Goal: Task Accomplishment & Management: Manage account settings

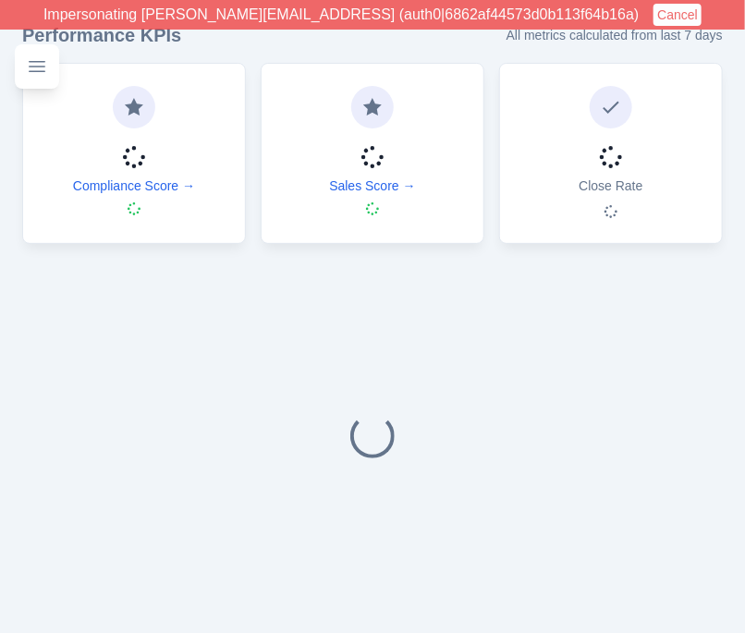
click at [7, 274] on div "Performance KPIs All metrics calculated from last 7 days Compliance Score → Sal…" at bounding box center [372, 318] width 745 height 636
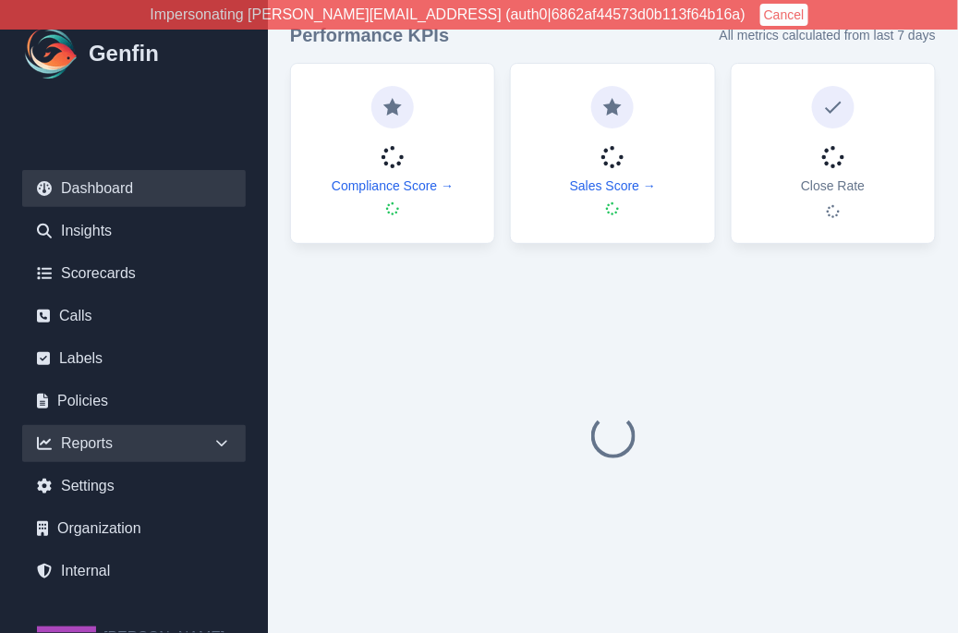
click at [146, 447] on div "Reports" at bounding box center [134, 443] width 224 height 37
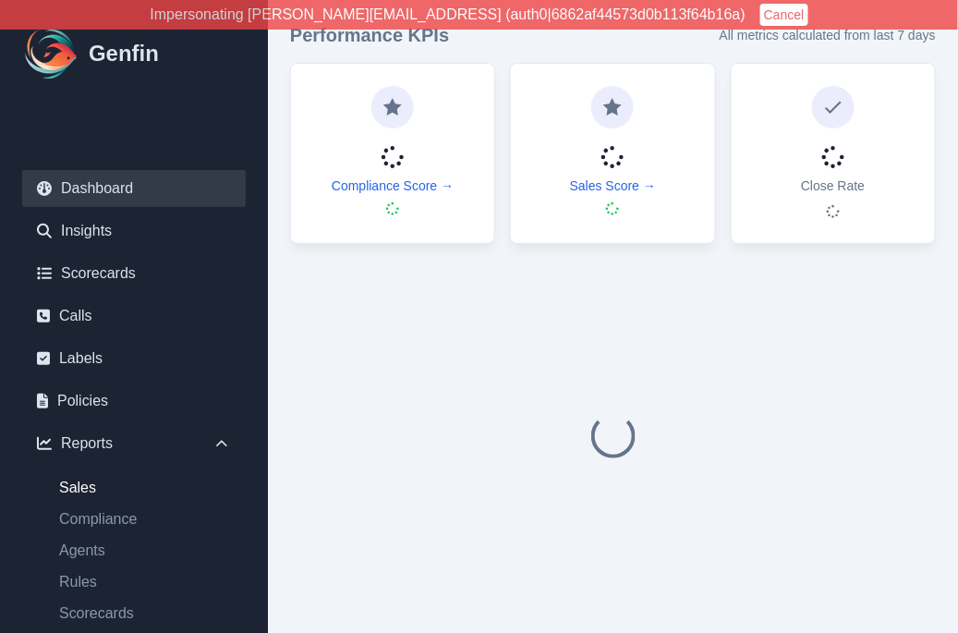
click at [89, 485] on link "Sales" at bounding box center [144, 488] width 201 height 22
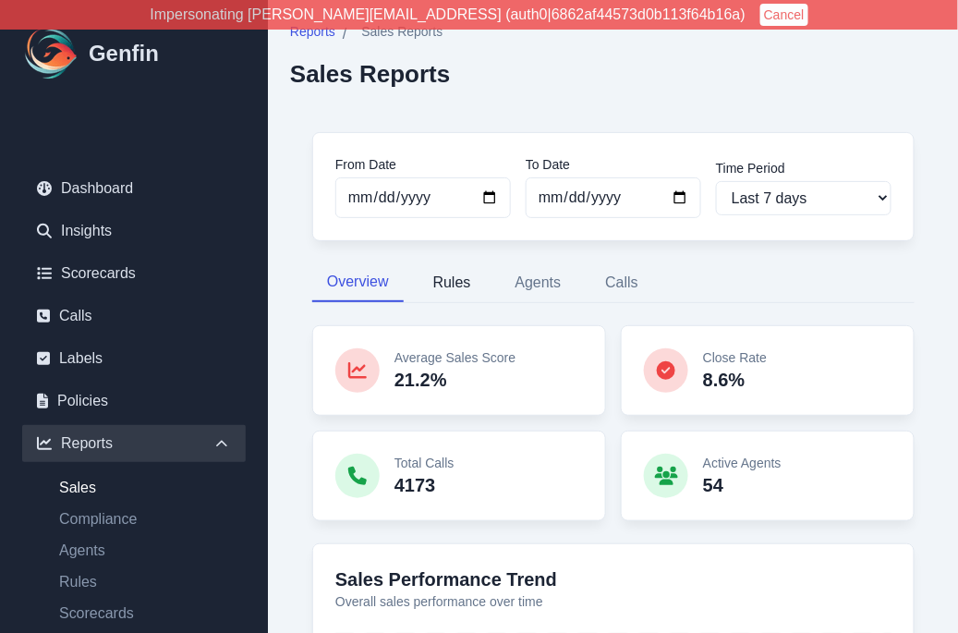
click at [445, 275] on button "Rules" at bounding box center [452, 282] width 67 height 39
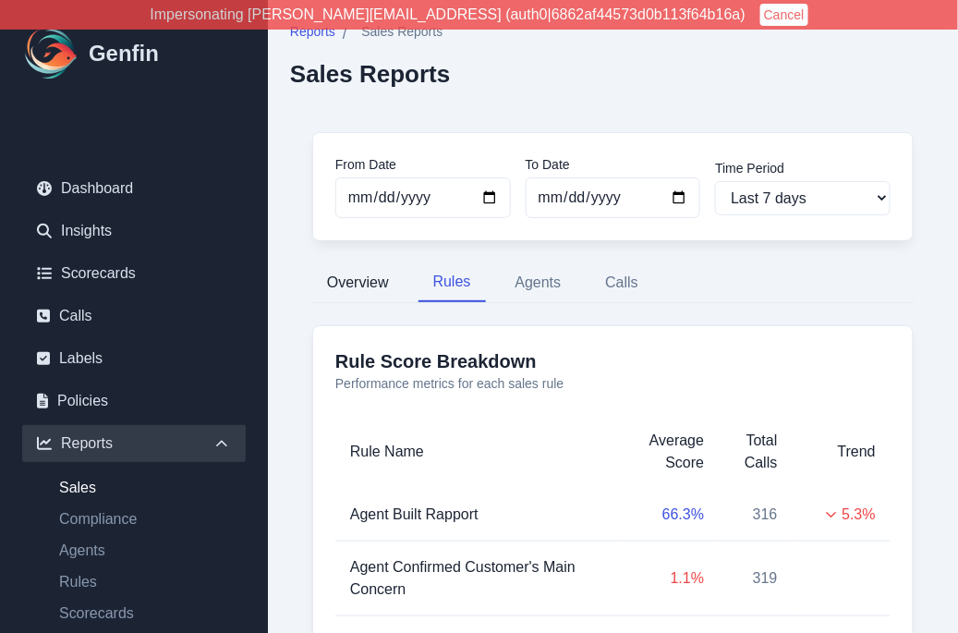
click at [366, 274] on button "Overview" at bounding box center [357, 282] width 91 height 39
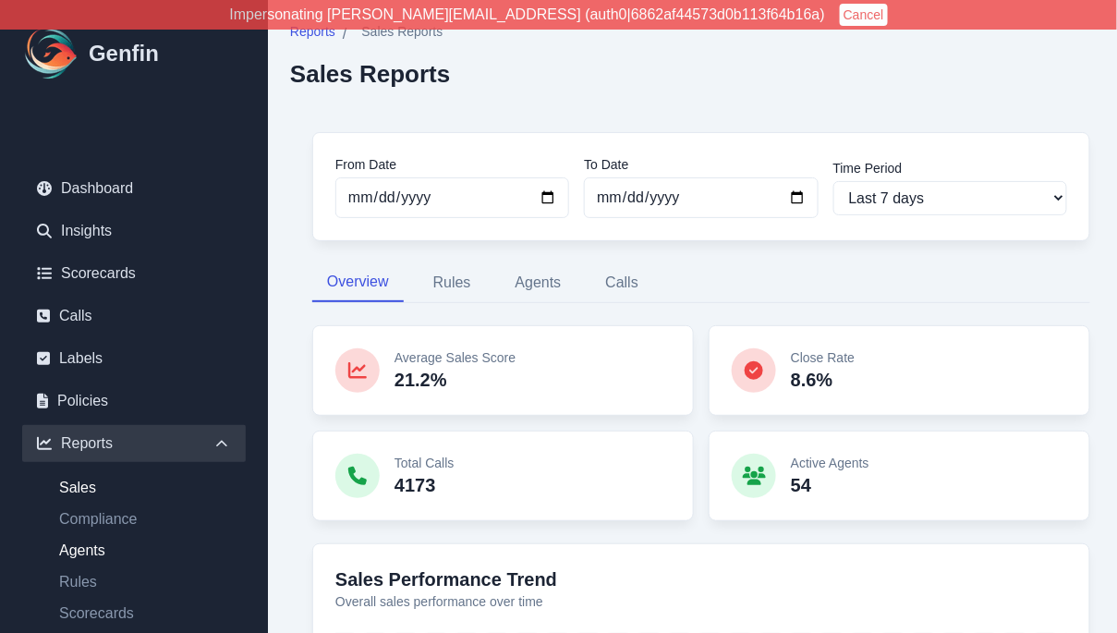
click at [80, 546] on link "Agents" at bounding box center [144, 551] width 201 height 22
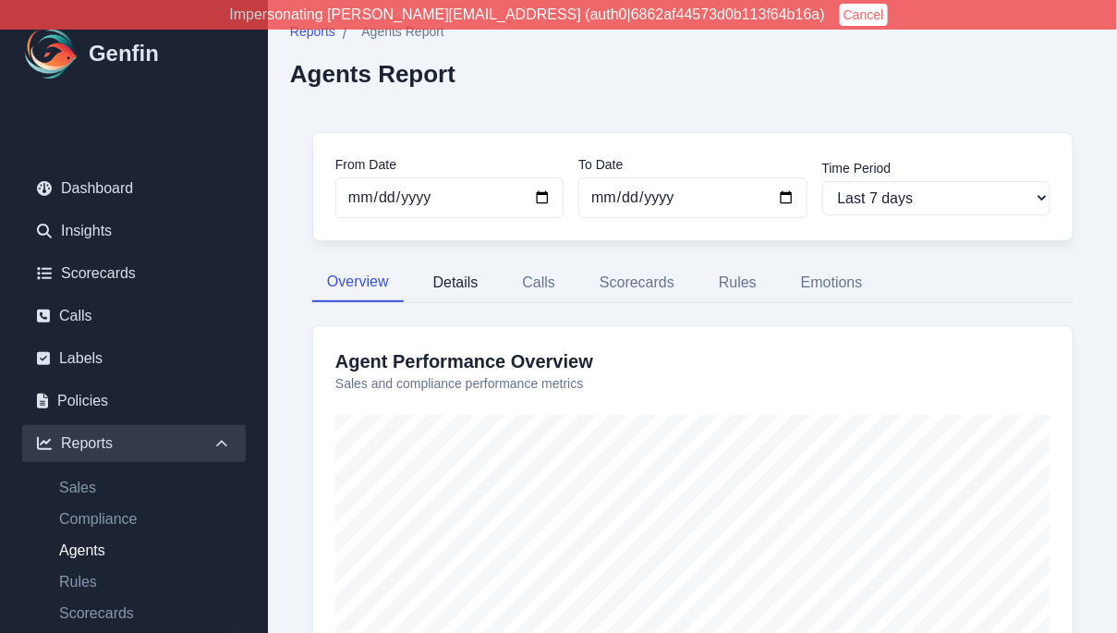
click at [454, 282] on button "Details" at bounding box center [456, 282] width 75 height 39
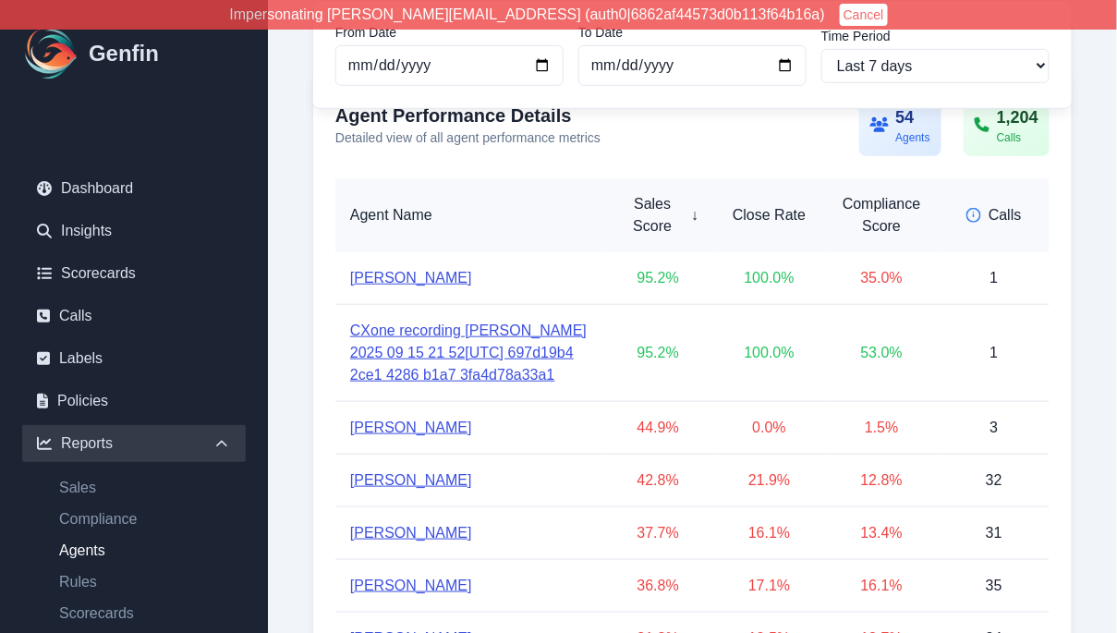
scroll to position [259, 0]
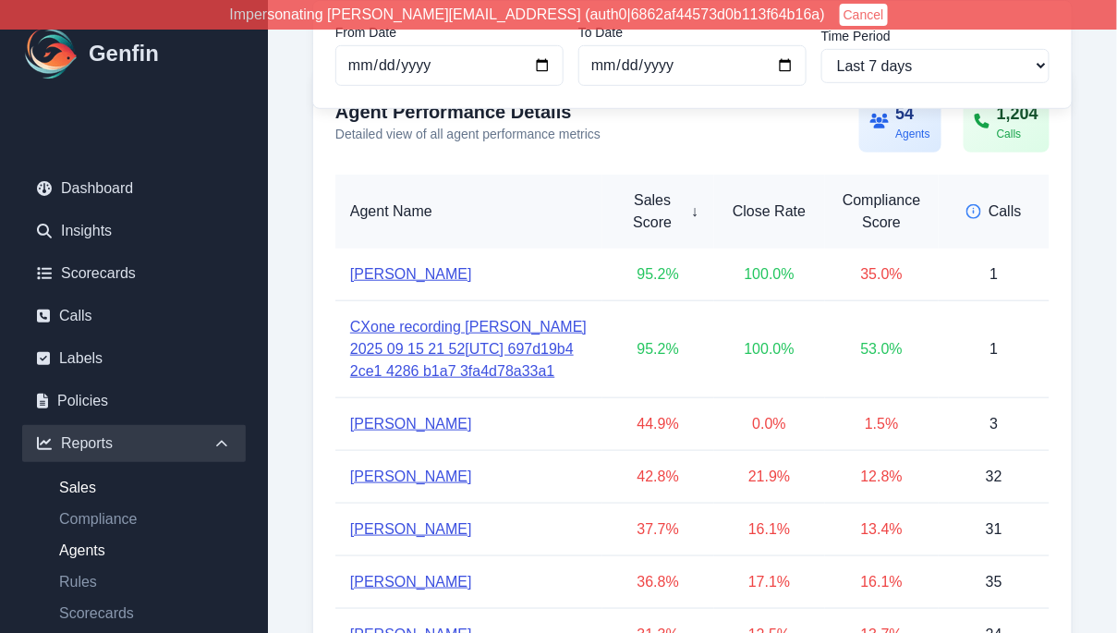
click at [87, 487] on link "Sales" at bounding box center [144, 488] width 201 height 22
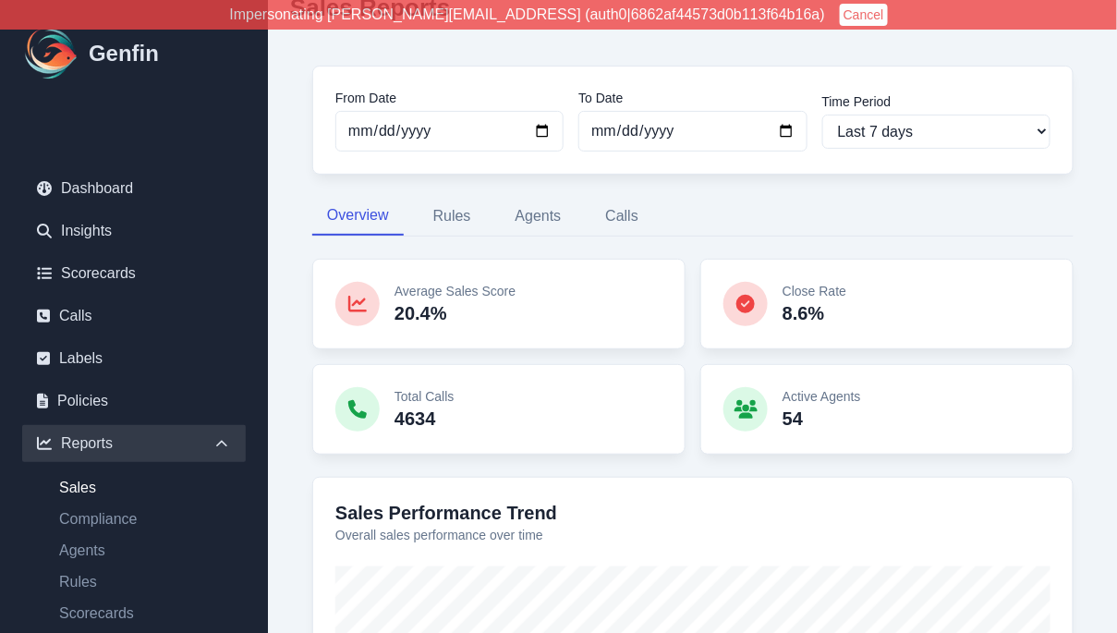
scroll to position [88, 0]
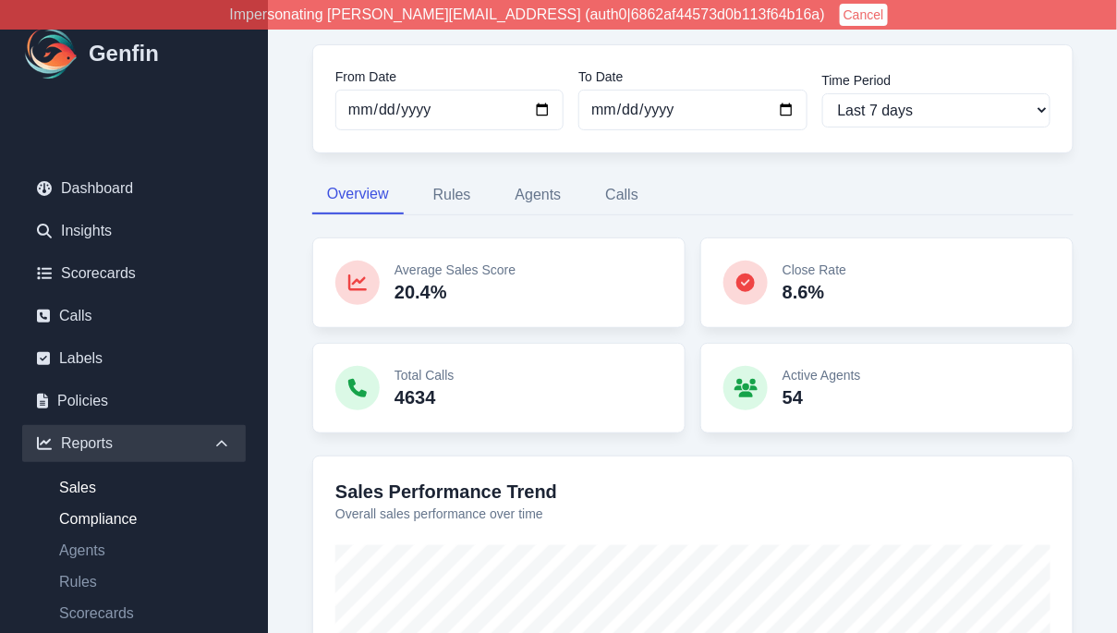
click at [130, 523] on link "Compliance" at bounding box center [144, 519] width 201 height 22
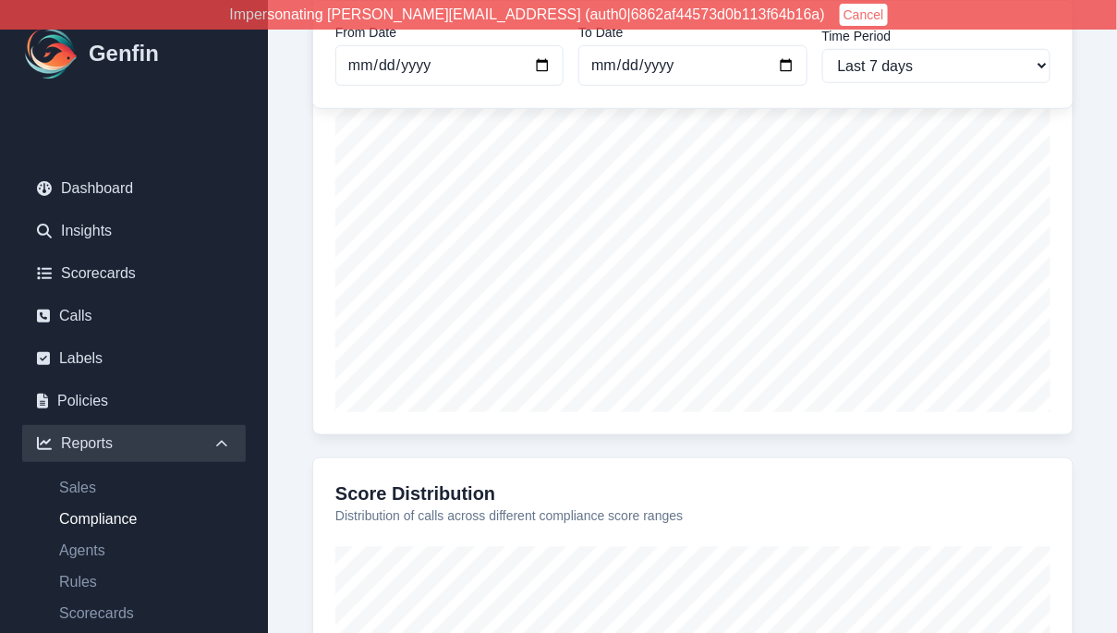
scroll to position [385, 0]
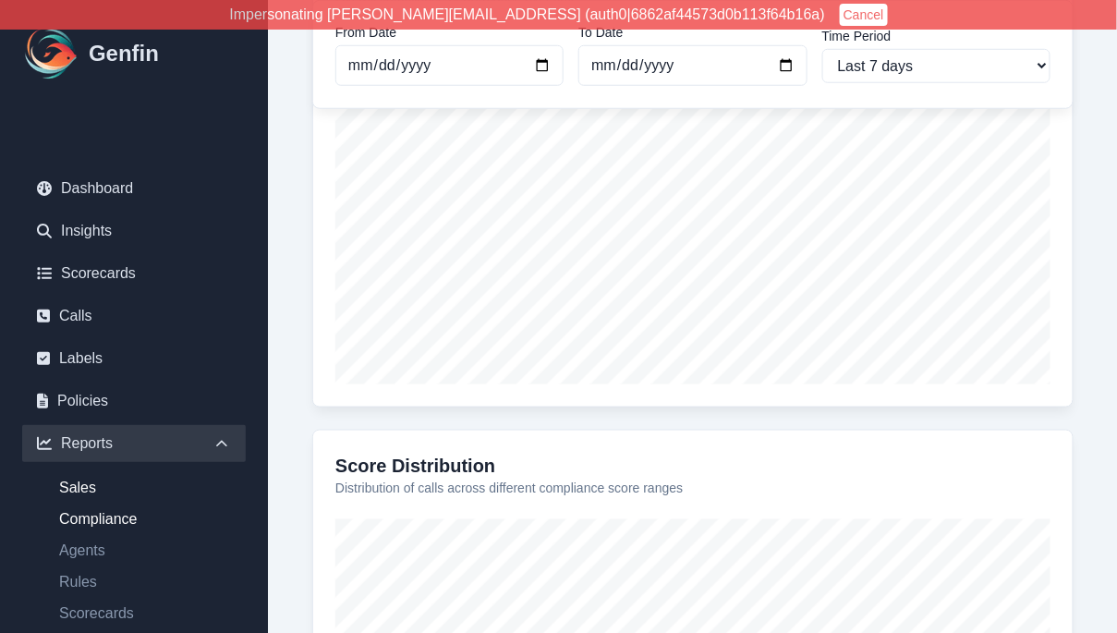
click at [72, 493] on link "Sales" at bounding box center [144, 488] width 201 height 22
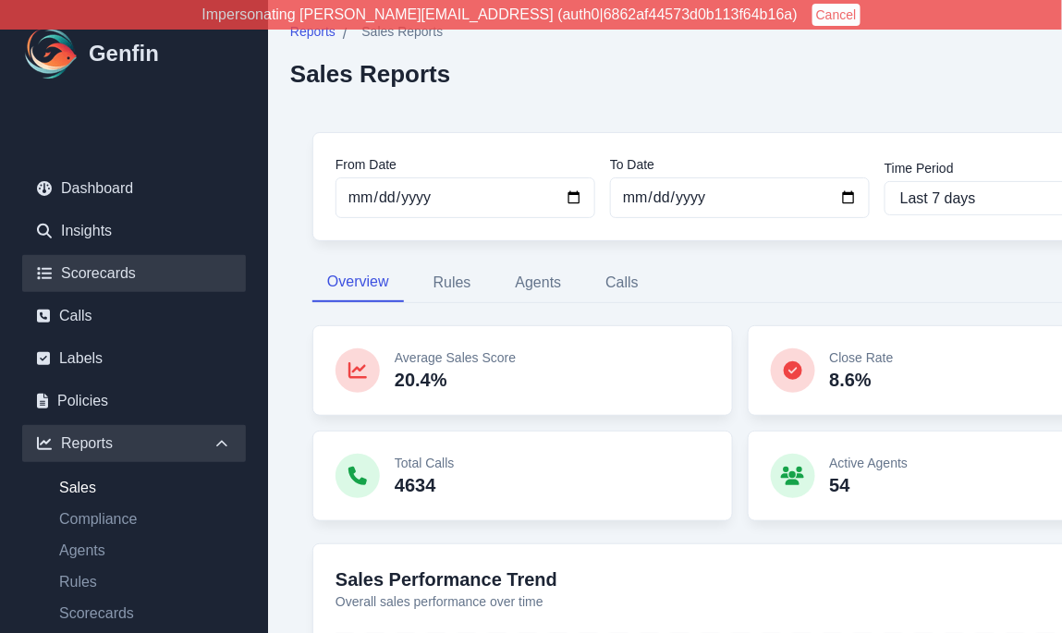
click at [116, 282] on link "Scorecards" at bounding box center [134, 273] width 224 height 37
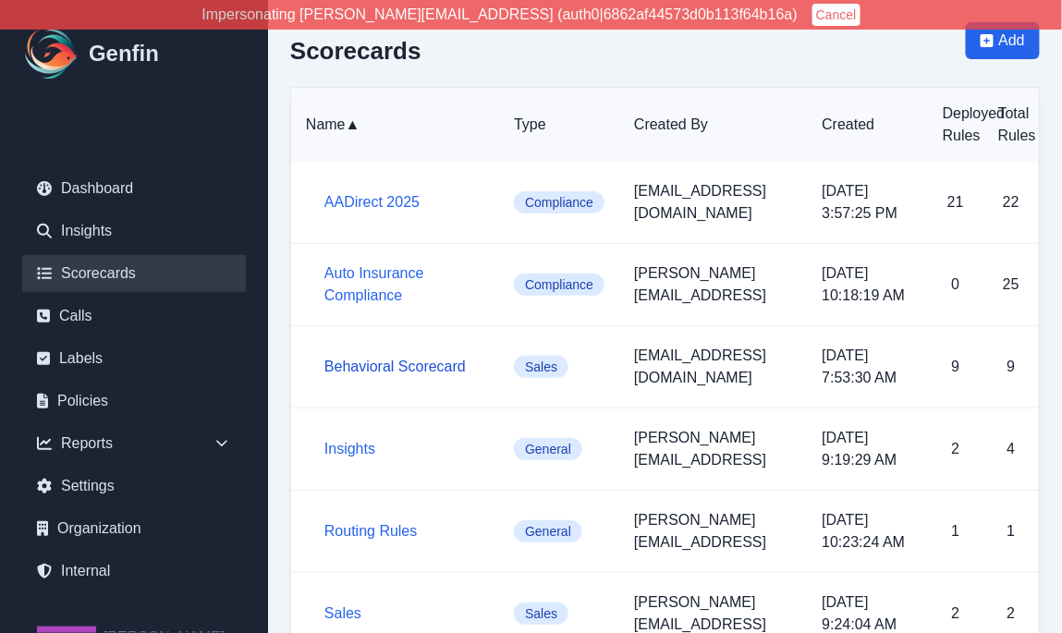
click at [390, 368] on link "Behavioral Scorecard" at bounding box center [394, 367] width 141 height 16
click at [744, 51] on span "Add" at bounding box center [1012, 41] width 26 height 22
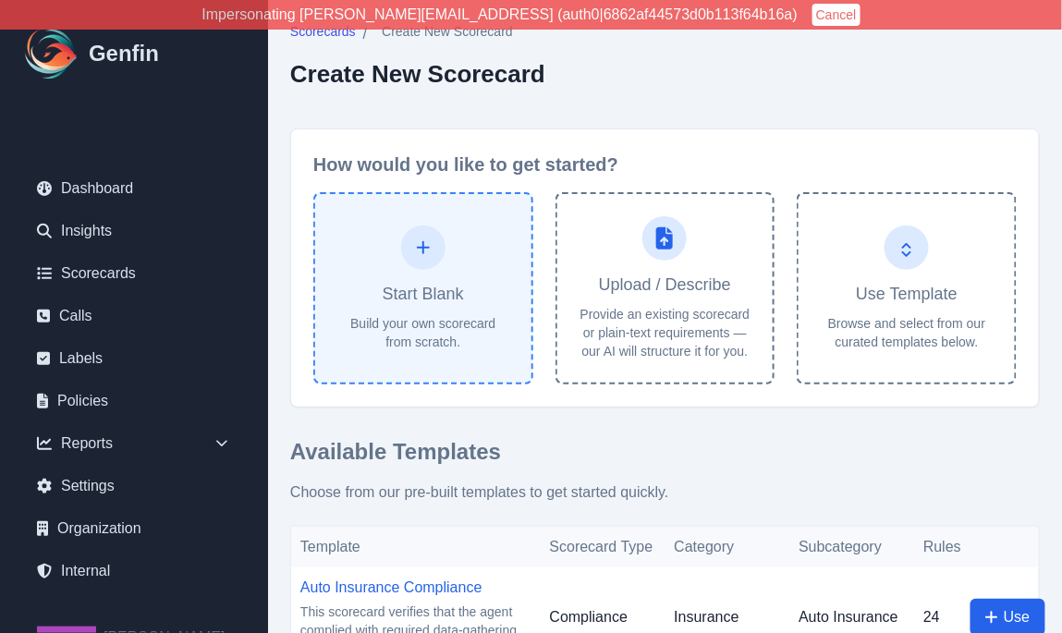
click at [452, 299] on h4 "Start Blank" at bounding box center [423, 294] width 81 height 26
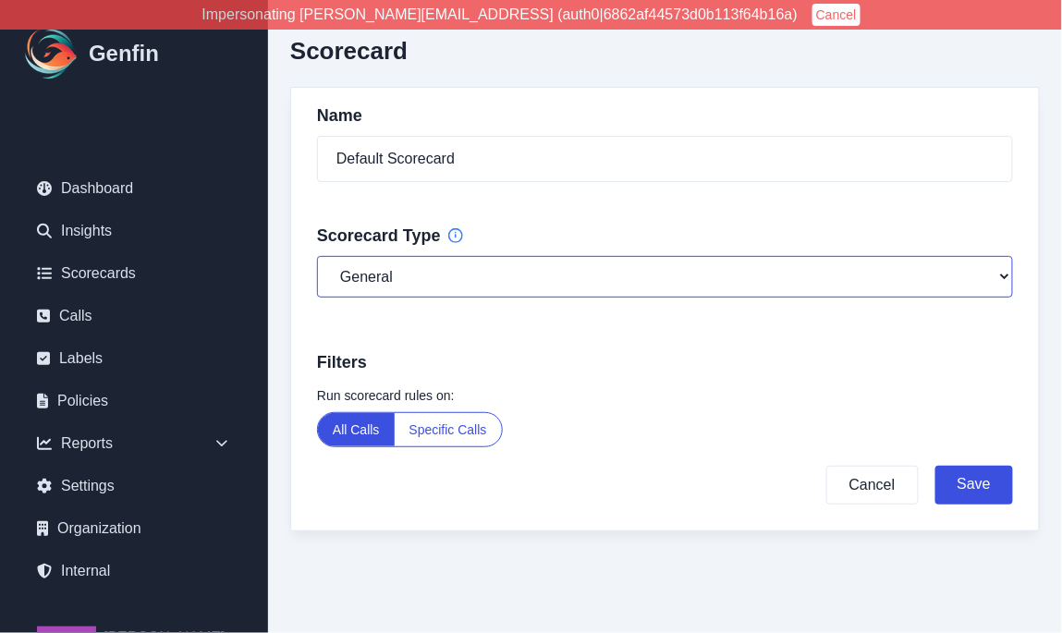
click at [448, 275] on select "General Compliance Sales" at bounding box center [665, 277] width 696 height 42
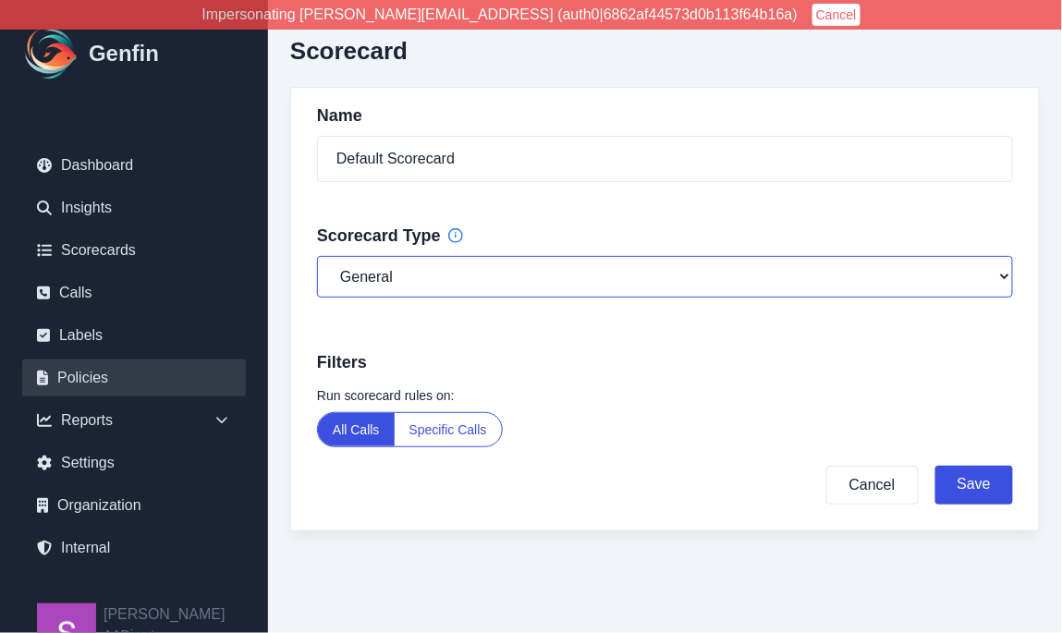
scroll to position [30, 0]
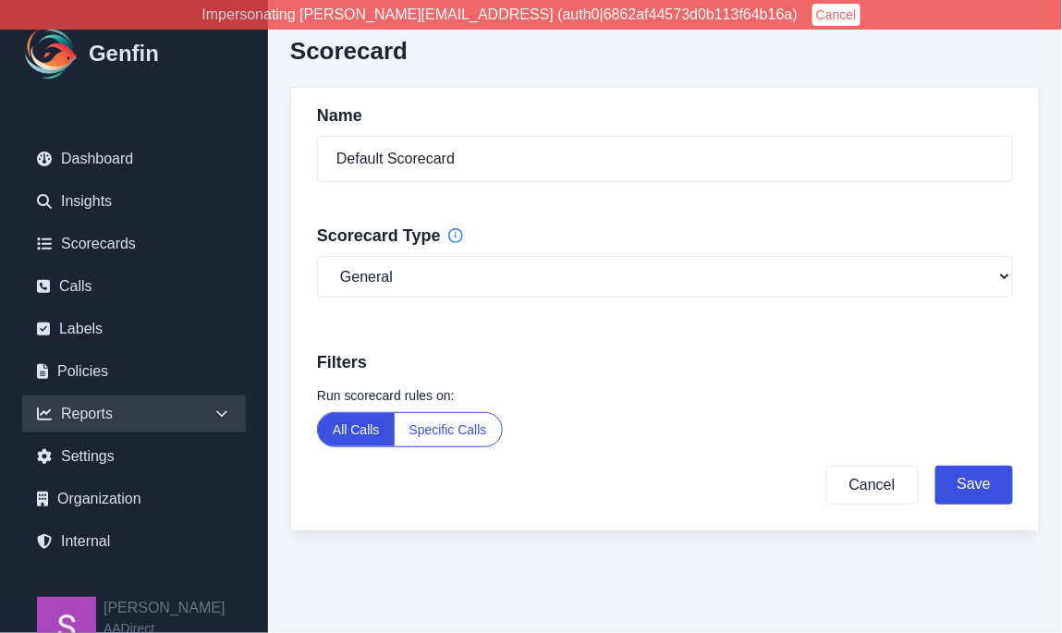
click at [219, 412] on icon at bounding box center [221, 414] width 11 height 6
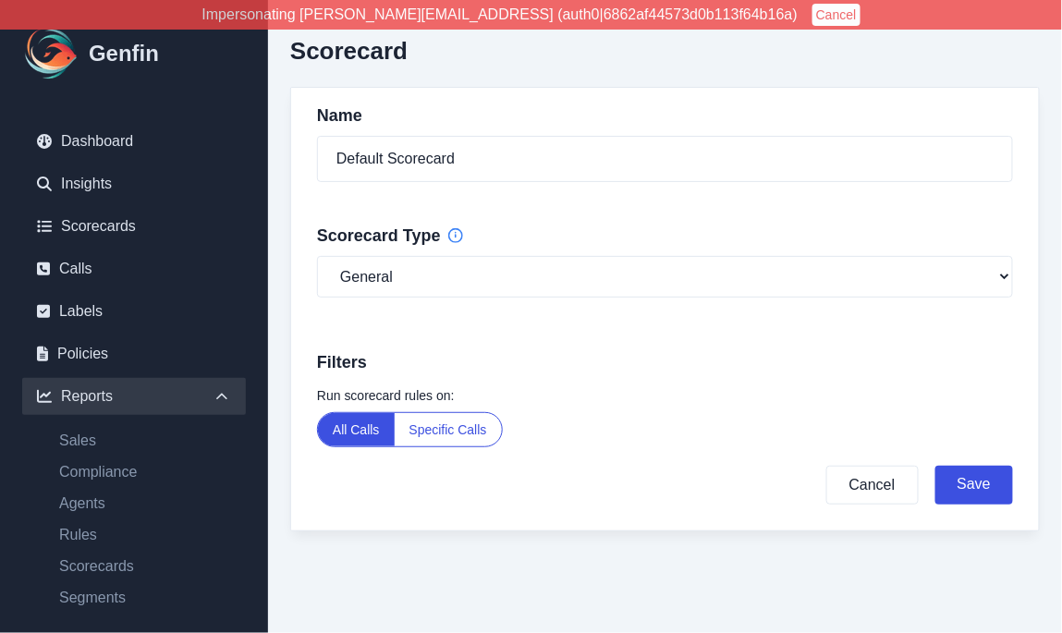
scroll to position [55, 0]
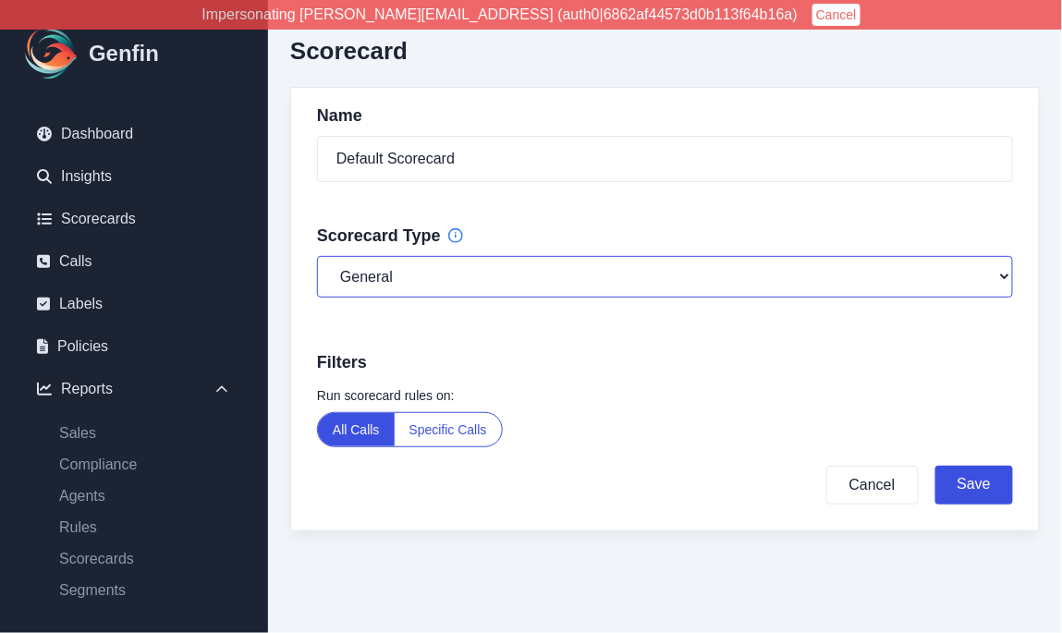
click at [606, 284] on select "General Compliance Sales" at bounding box center [665, 277] width 696 height 42
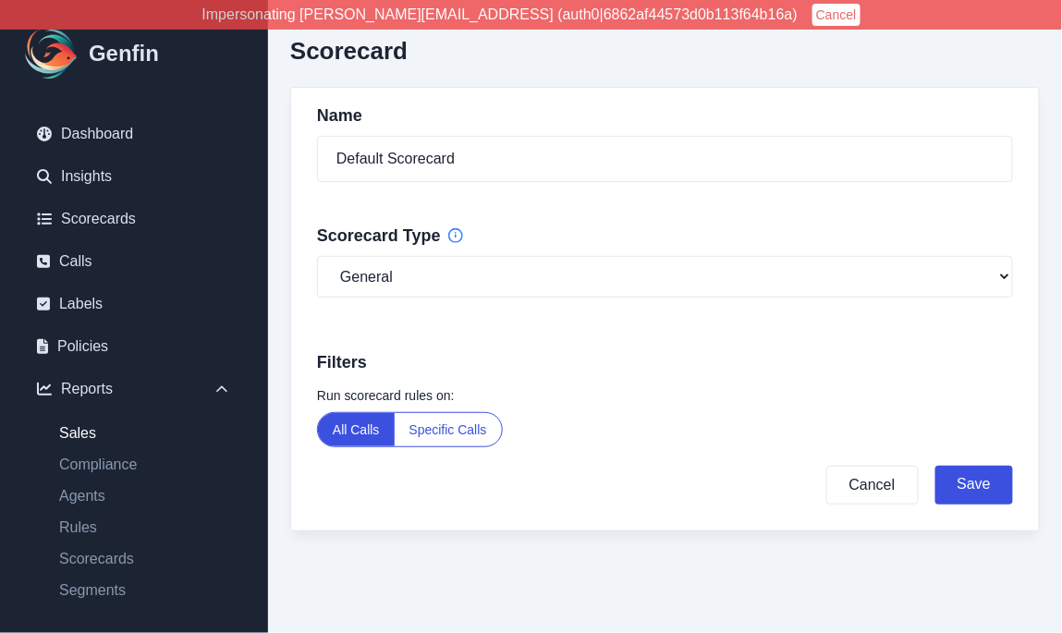
click at [64, 436] on link "Sales" at bounding box center [144, 433] width 201 height 22
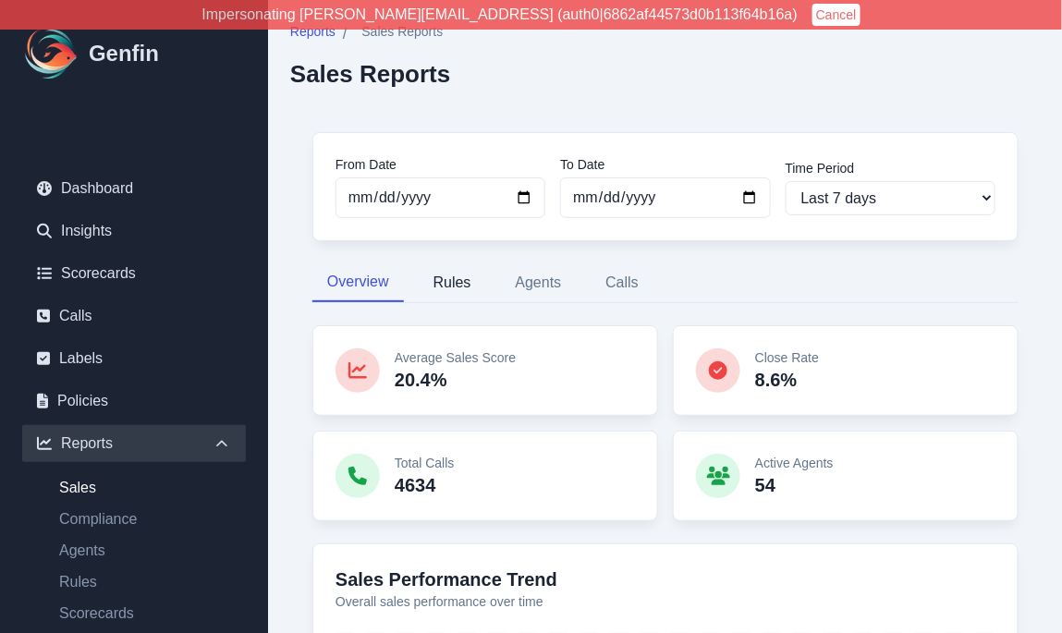
click at [449, 293] on button "Rules" at bounding box center [452, 282] width 67 height 39
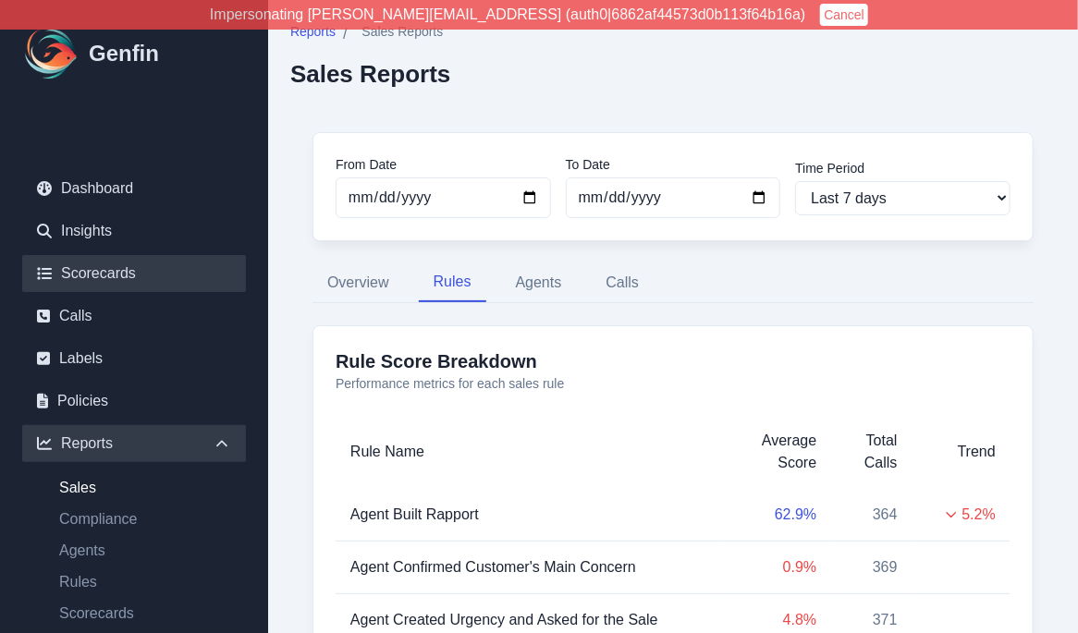
click at [112, 261] on link "Scorecards" at bounding box center [134, 273] width 224 height 37
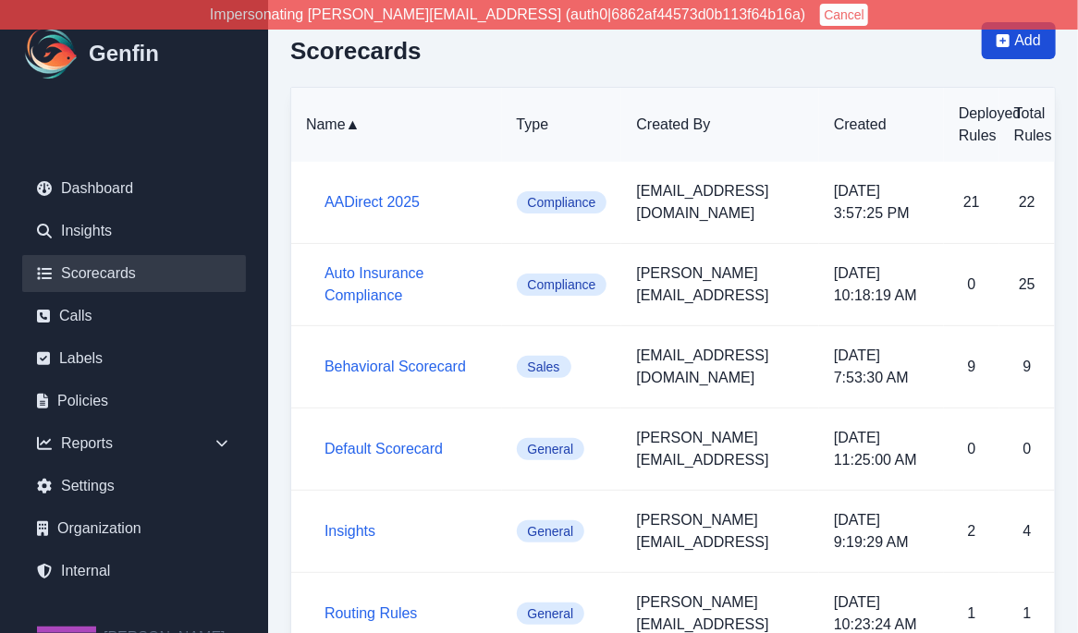
click at [744, 55] on span "Add" at bounding box center [1019, 40] width 74 height 37
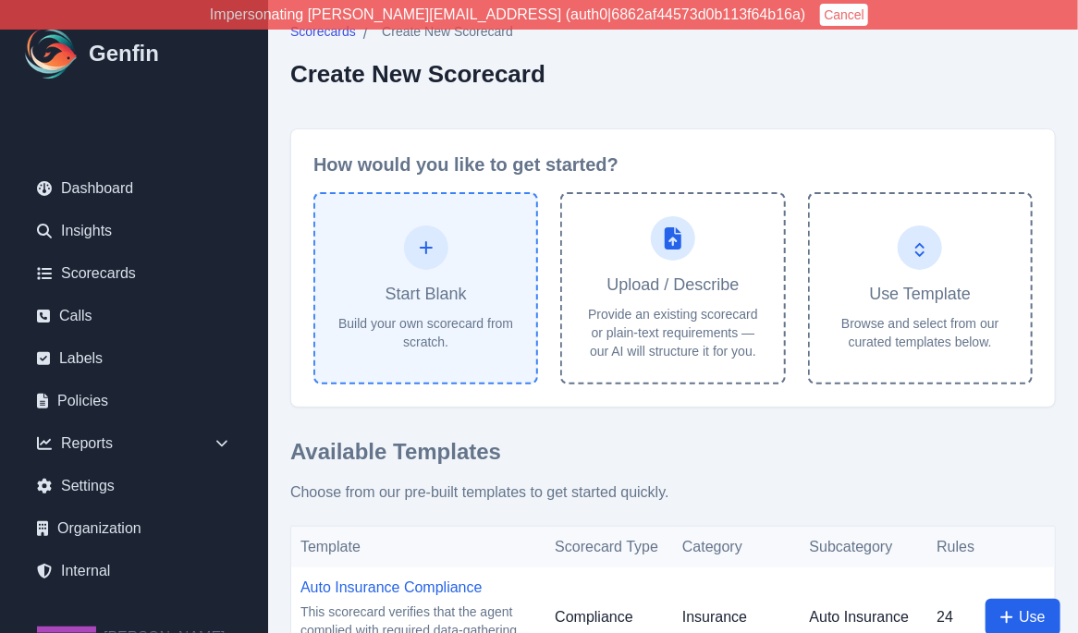
click at [463, 335] on p "Build your own scorecard from scratch." at bounding box center [425, 332] width 177 height 37
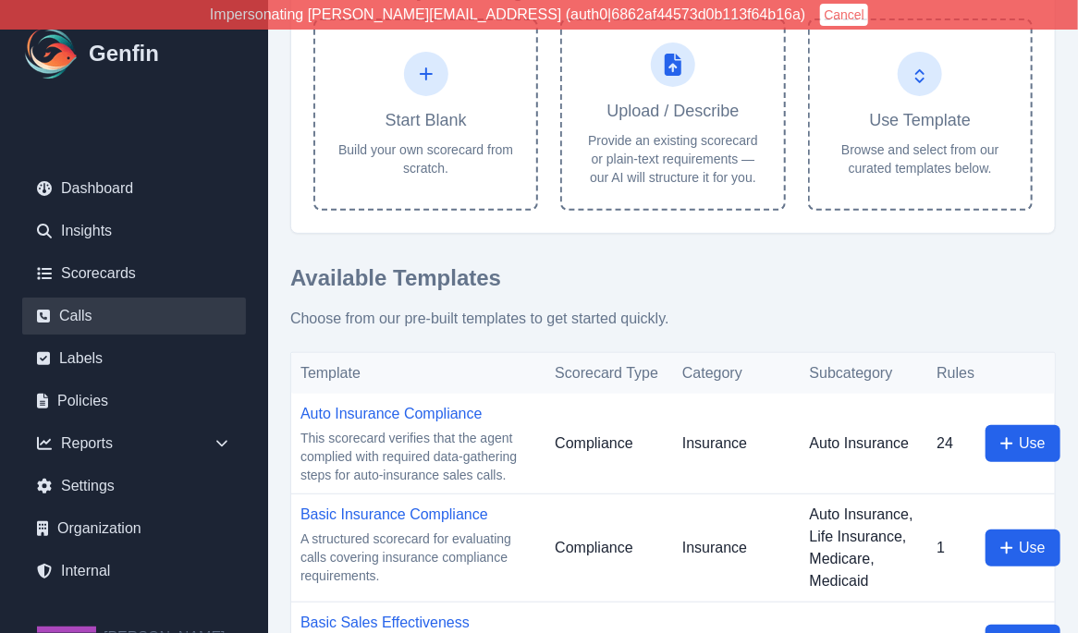
scroll to position [157, 0]
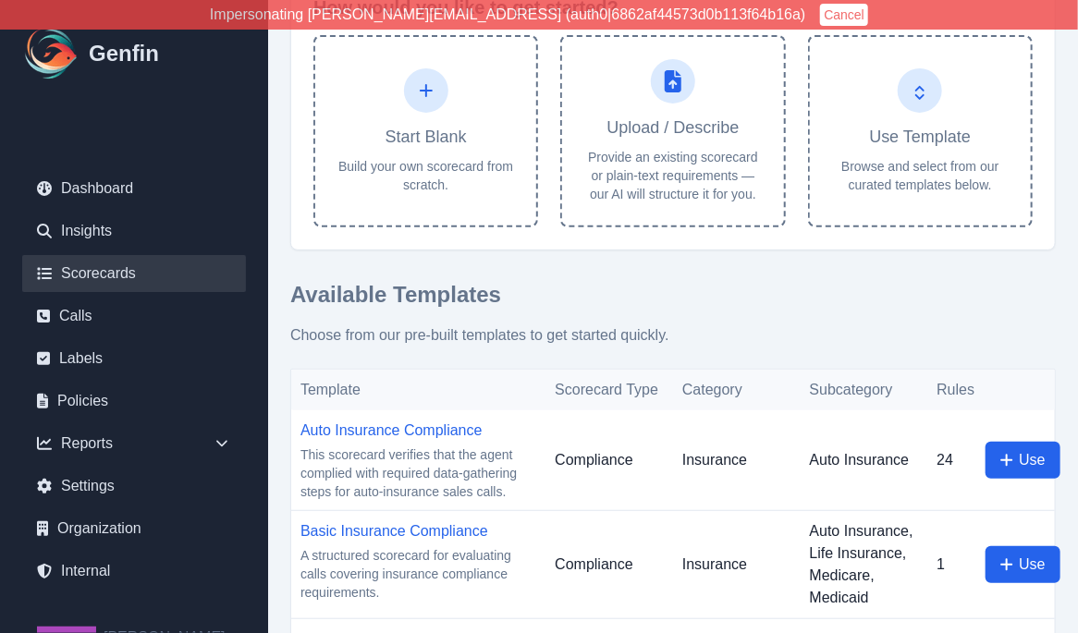
click at [104, 275] on link "Scorecards" at bounding box center [134, 273] width 224 height 37
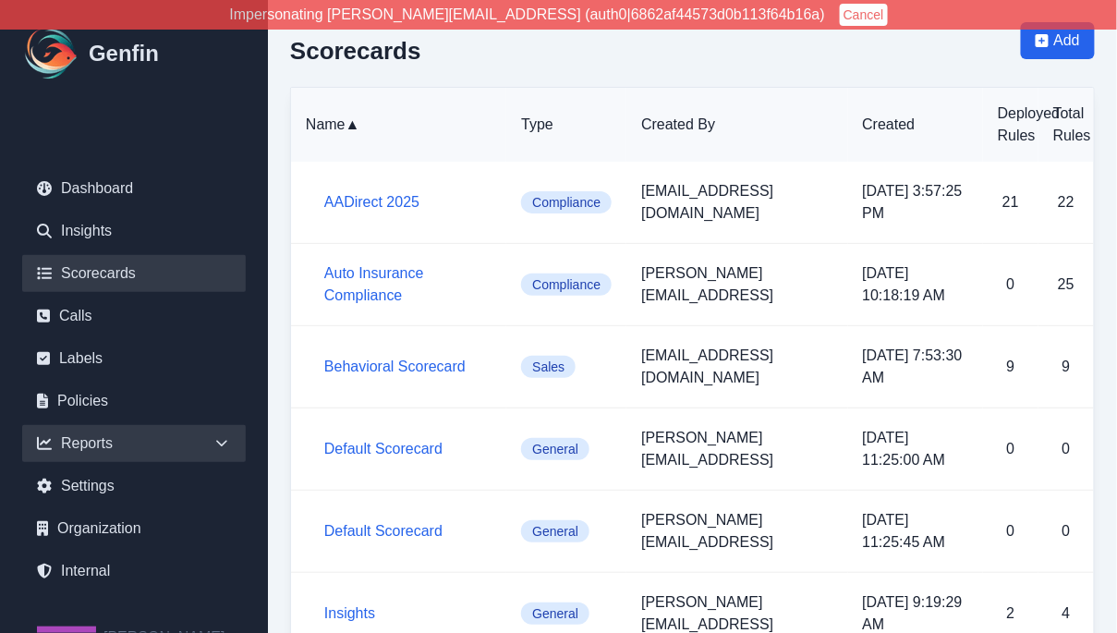
click at [214, 447] on icon at bounding box center [222, 443] width 18 height 18
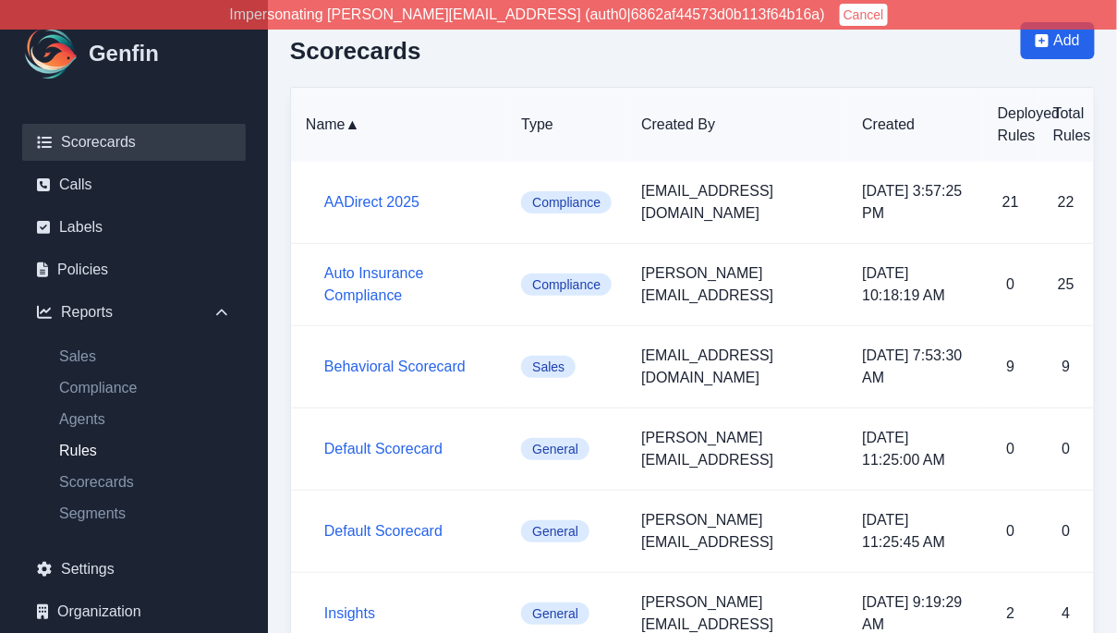
scroll to position [133, 0]
click at [105, 482] on link "Scorecards" at bounding box center [144, 481] width 201 height 22
select select "14"
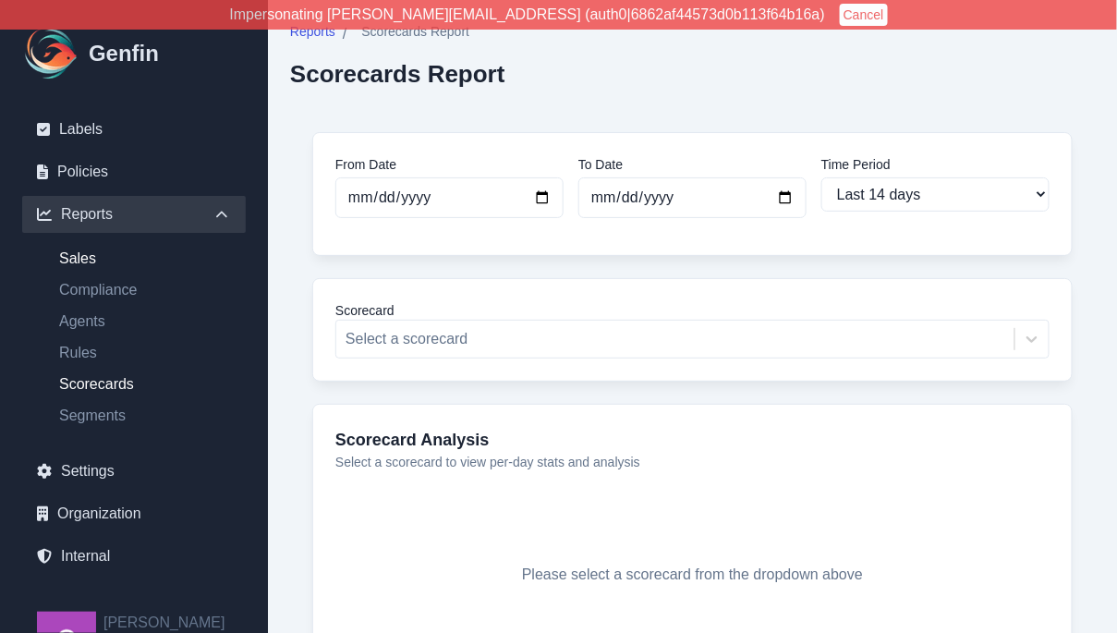
scroll to position [266, 0]
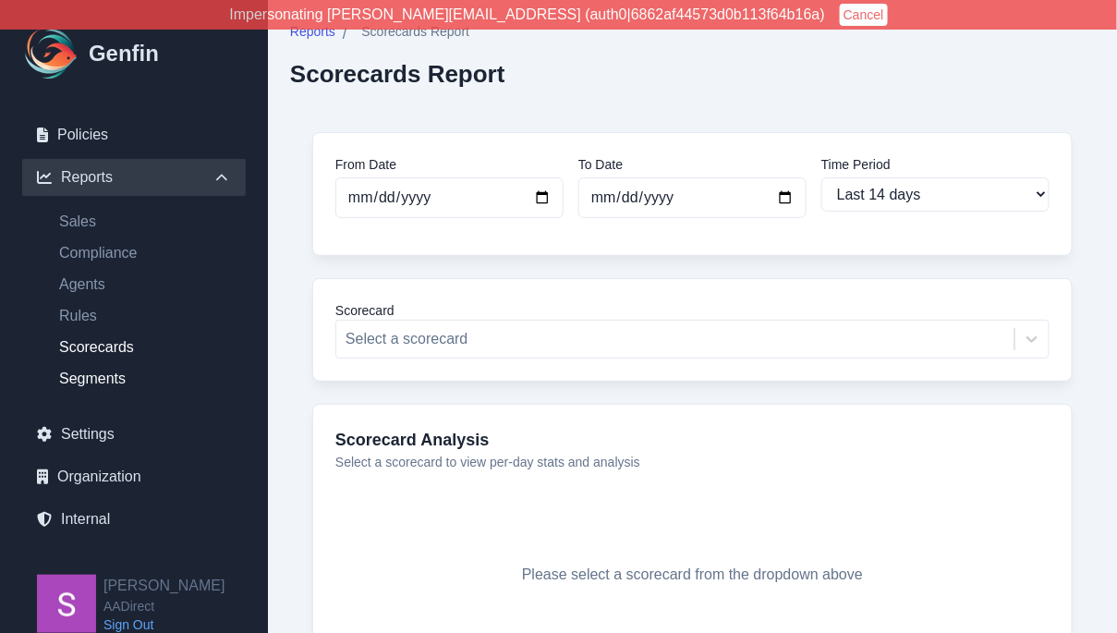
click at [108, 376] on link "Segments" at bounding box center [144, 379] width 201 height 22
select select "14"
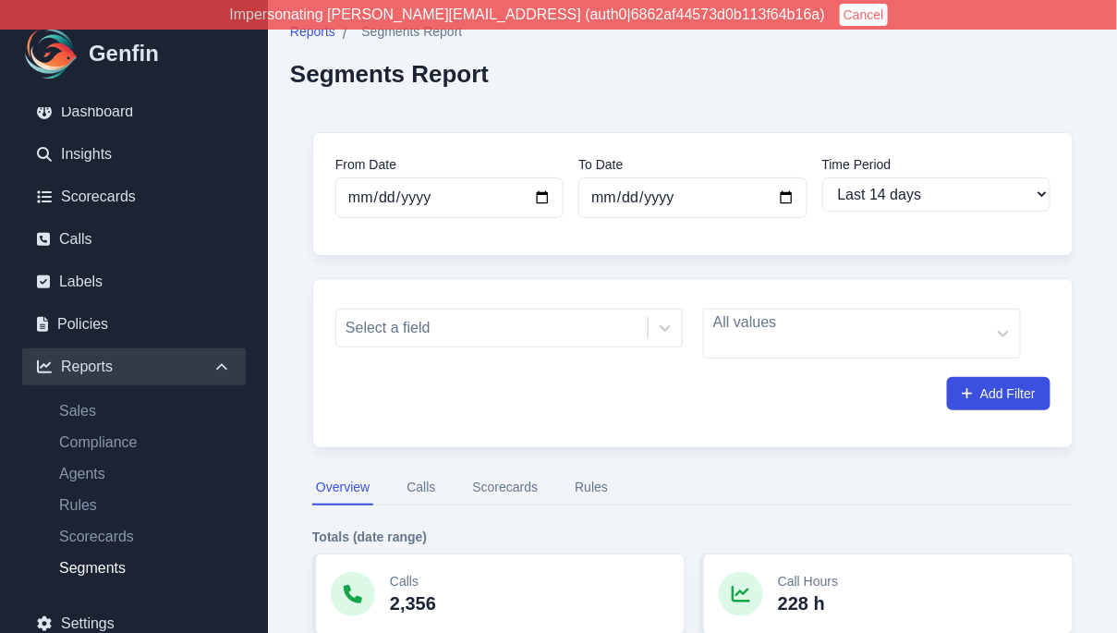
scroll to position [78, 0]
click at [84, 467] on link "Agents" at bounding box center [144, 473] width 201 height 22
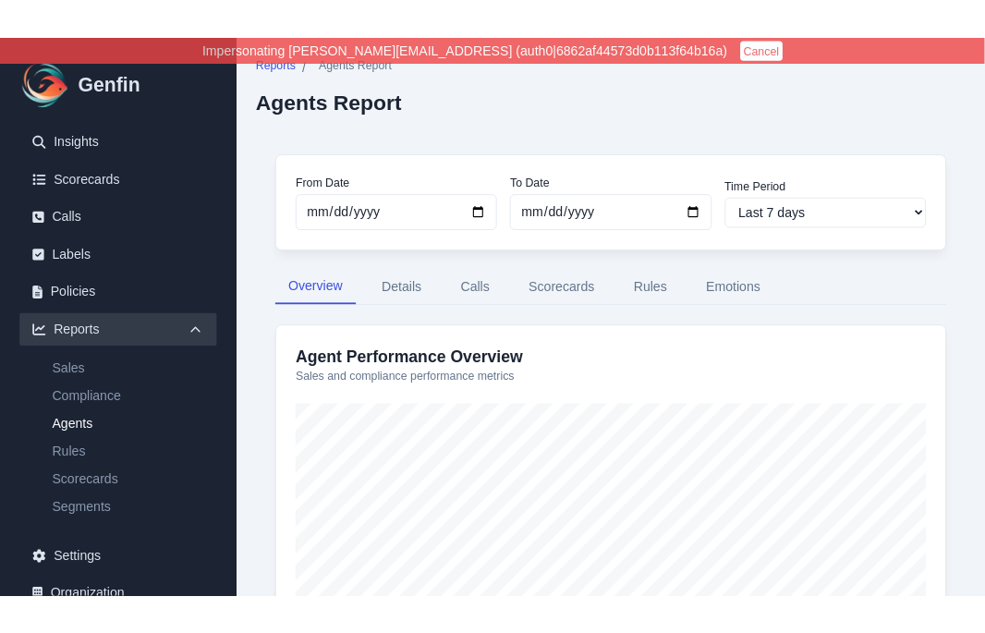
scroll to position [124, 0]
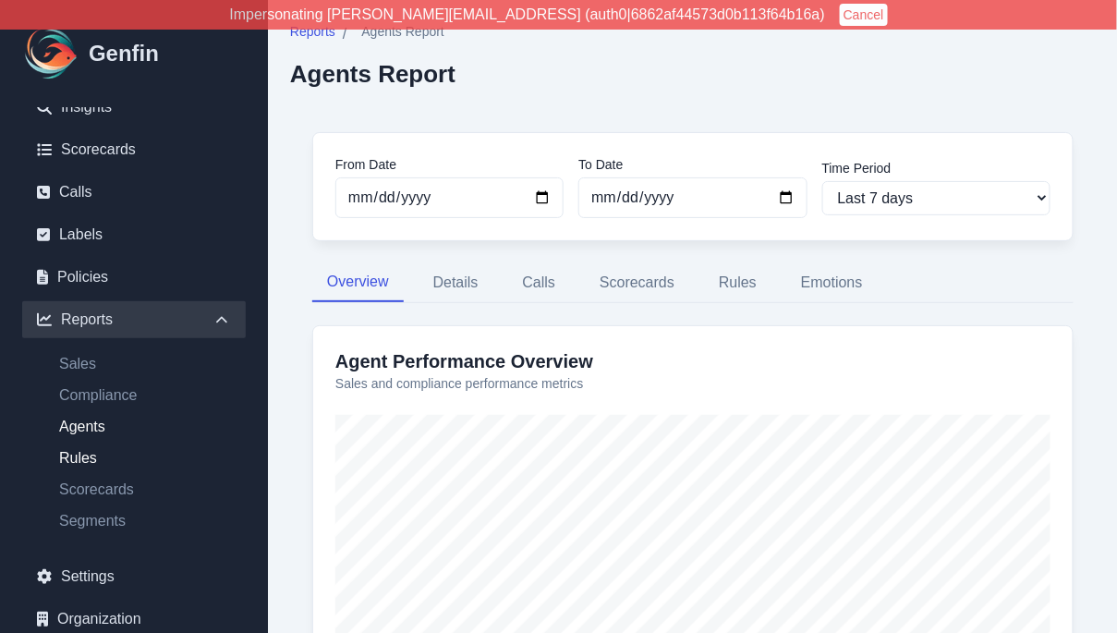
click at [84, 451] on link "Rules" at bounding box center [144, 458] width 201 height 22
select select "14"
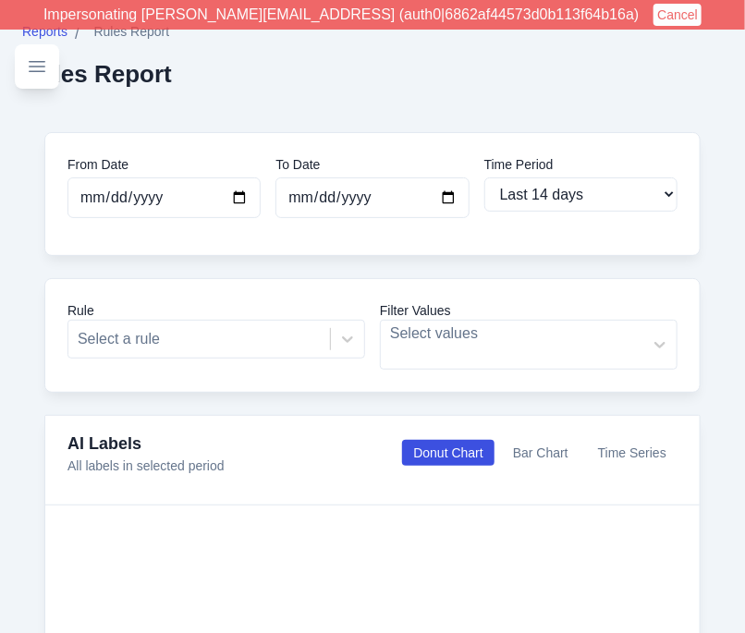
click at [205, 393] on div "From Date 2025-09-03 To Date 2025-09-17 Time Period Last 7 days Last 14 days La…" at bounding box center [372, 588] width 701 height 957
click at [26, 326] on div "From Date 2025-09-03 To Date 2025-09-17 Time Period Last 7 days Last 14 days La…" at bounding box center [372, 588] width 701 height 957
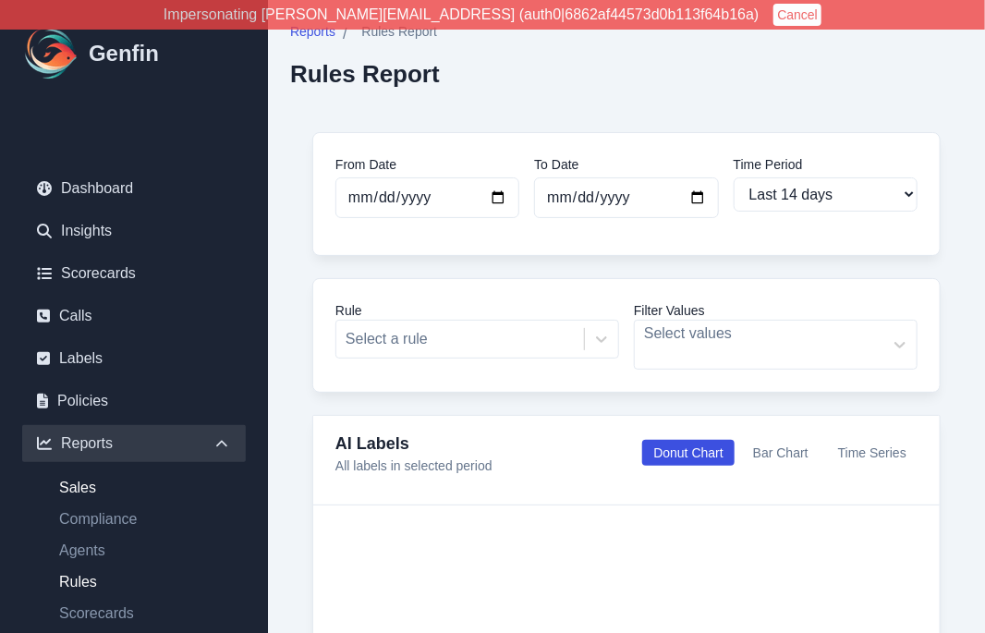
click at [84, 488] on link "Sales" at bounding box center [144, 488] width 201 height 22
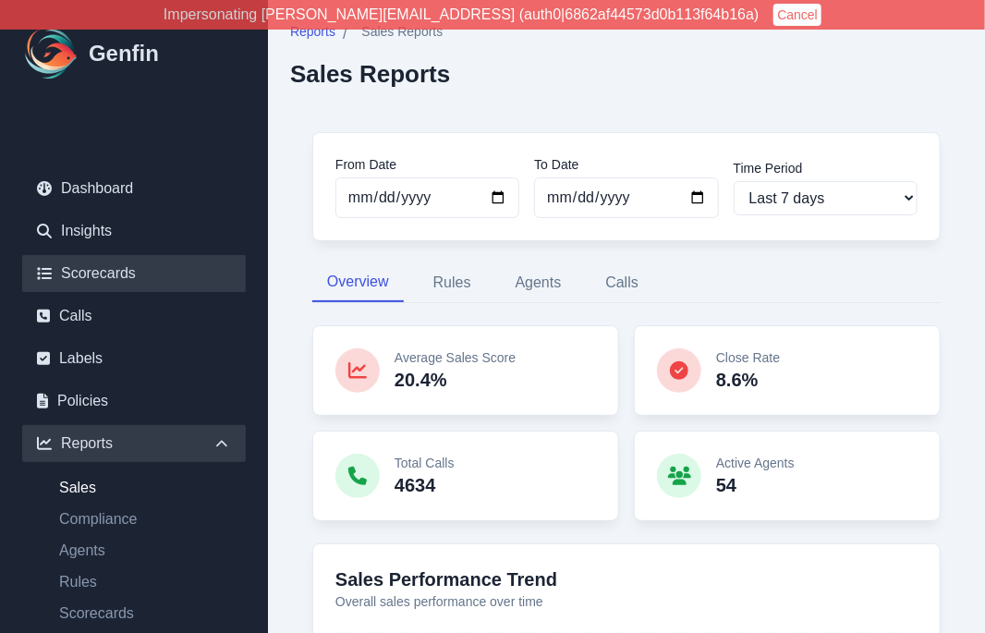
click at [168, 280] on link "Scorecards" at bounding box center [134, 273] width 224 height 37
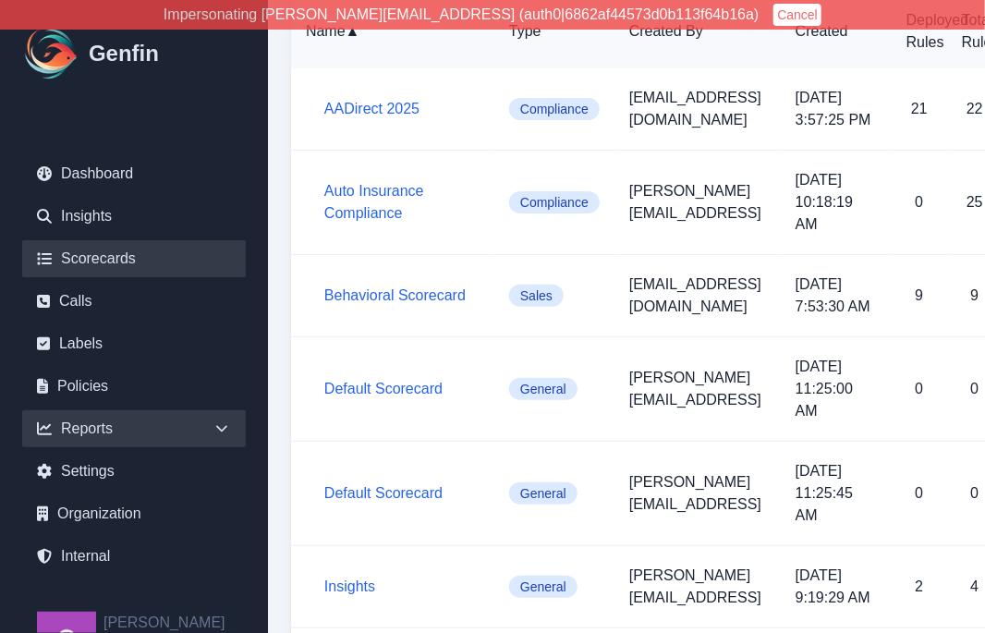
scroll to position [17, 0]
click at [223, 427] on icon at bounding box center [221, 427] width 11 height 6
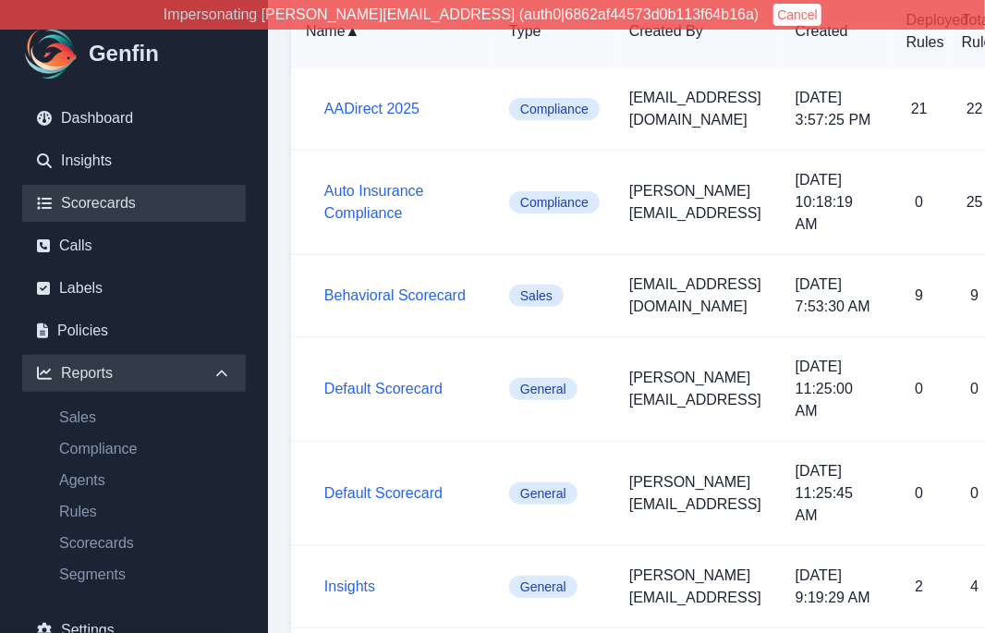
scroll to position [82, 0]
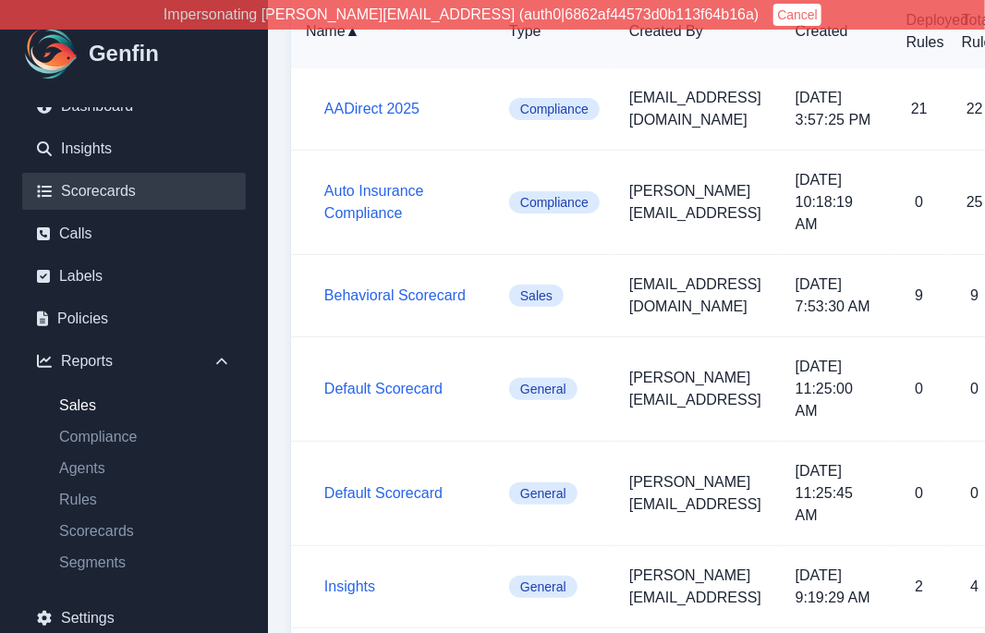
click at [85, 406] on link "Sales" at bounding box center [144, 406] width 201 height 22
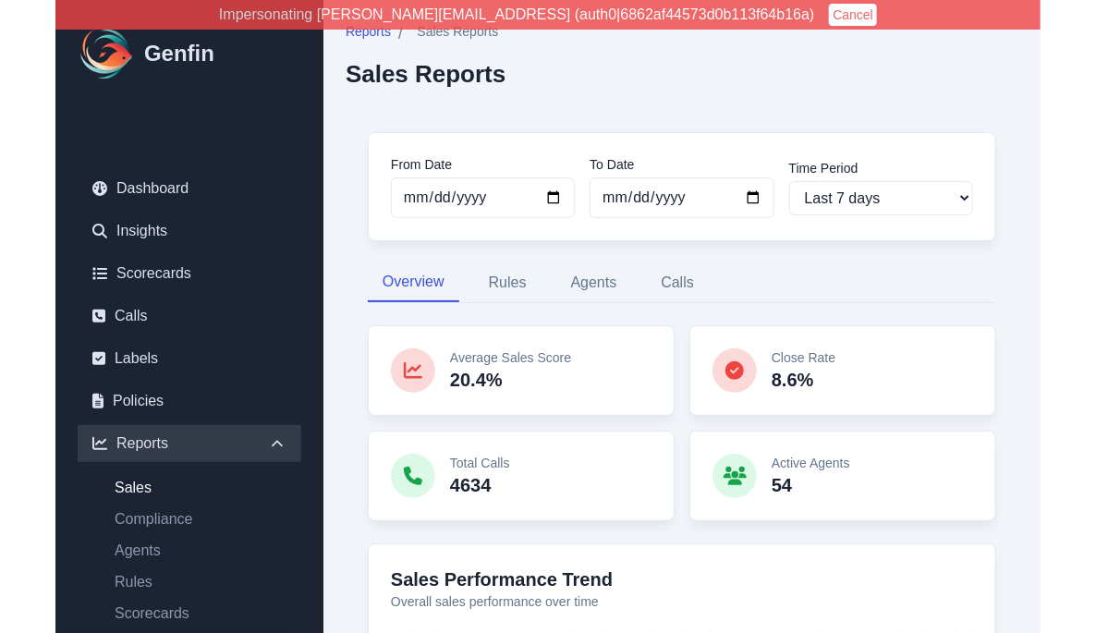
scroll to position [22, 0]
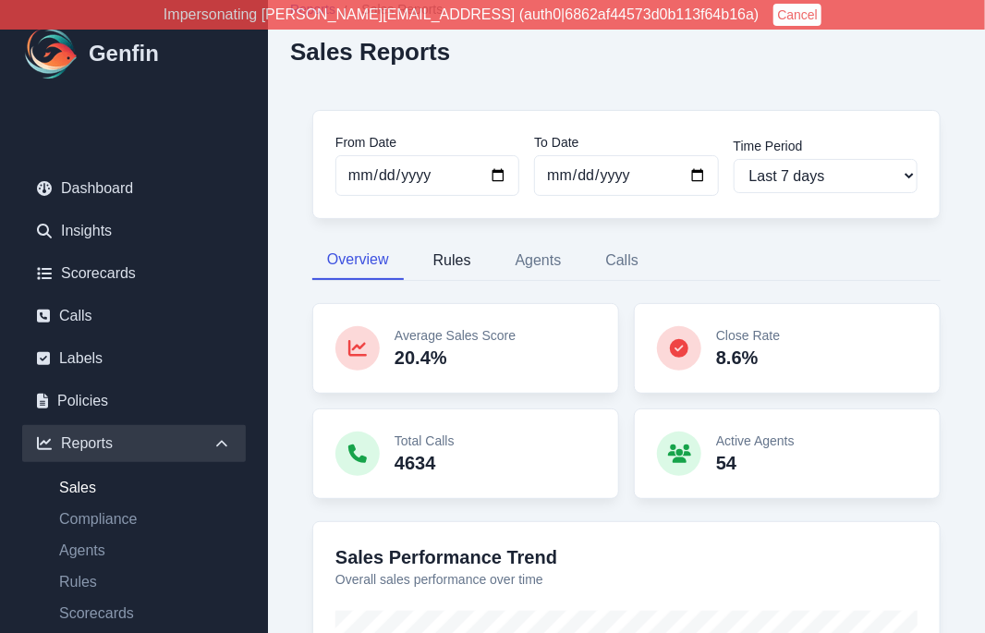
click at [456, 260] on button "Rules" at bounding box center [452, 260] width 67 height 39
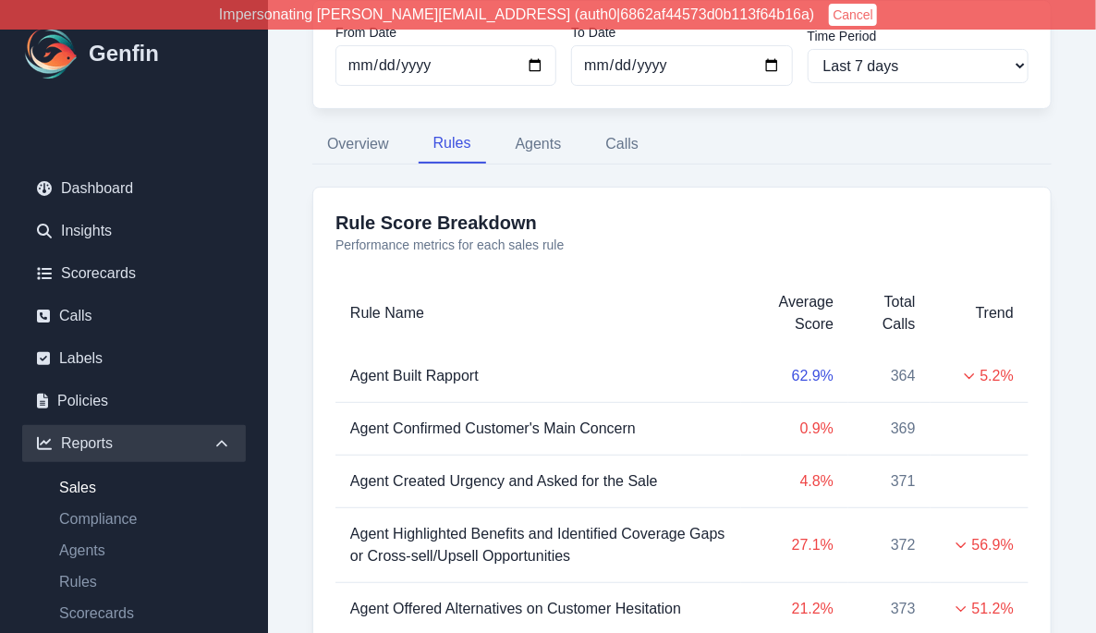
scroll to position [0, 0]
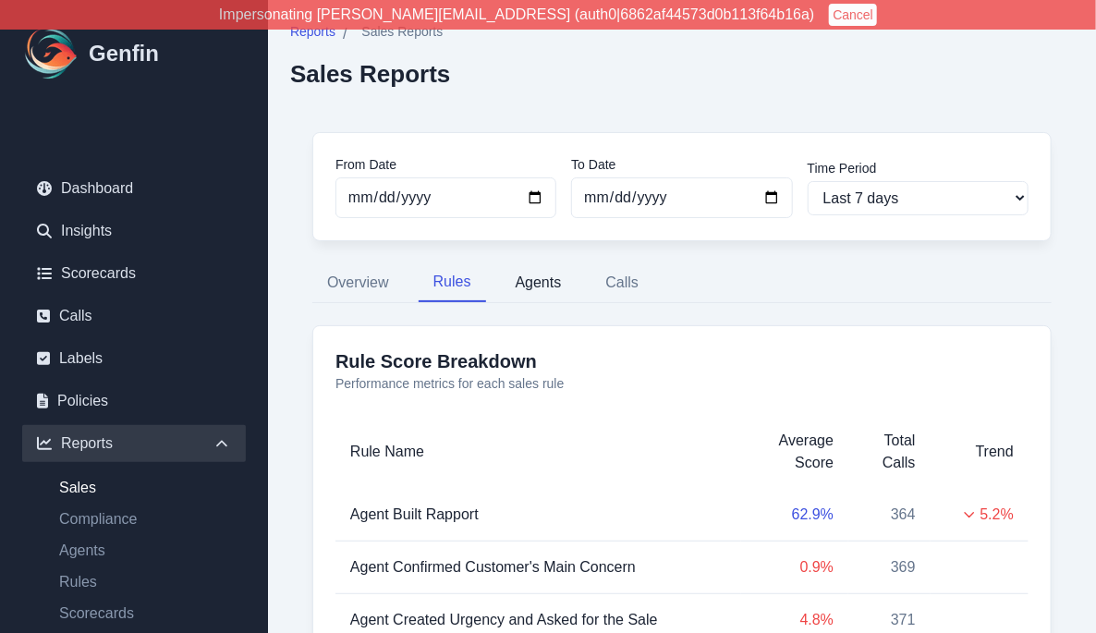
click at [543, 274] on button "Agents" at bounding box center [539, 282] width 76 height 39
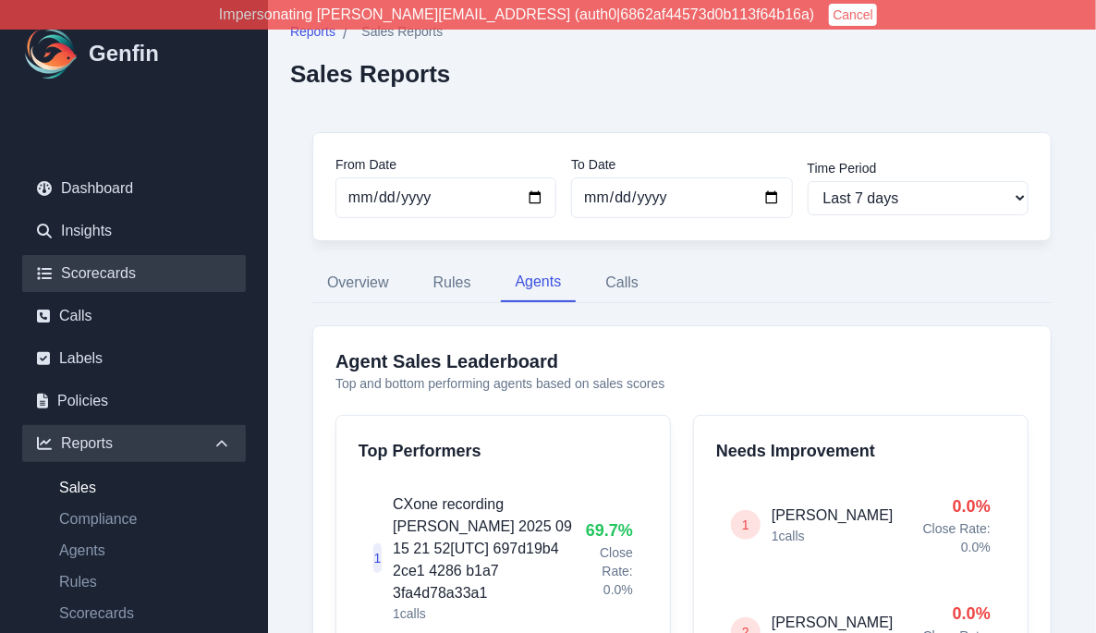
click at [76, 269] on link "Scorecards" at bounding box center [134, 273] width 224 height 37
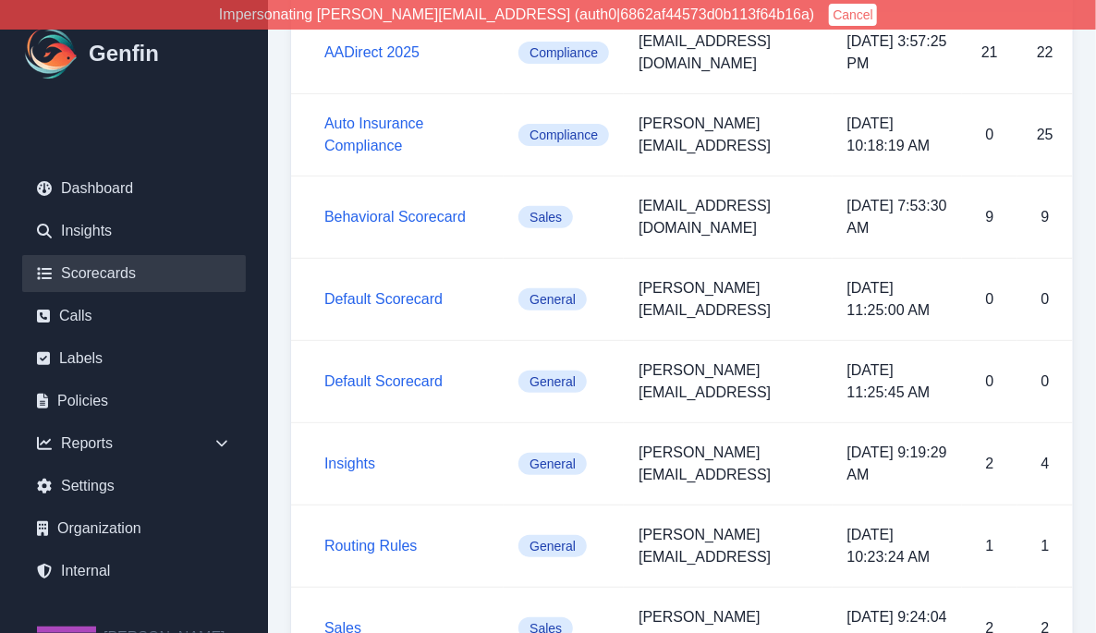
scroll to position [156, 0]
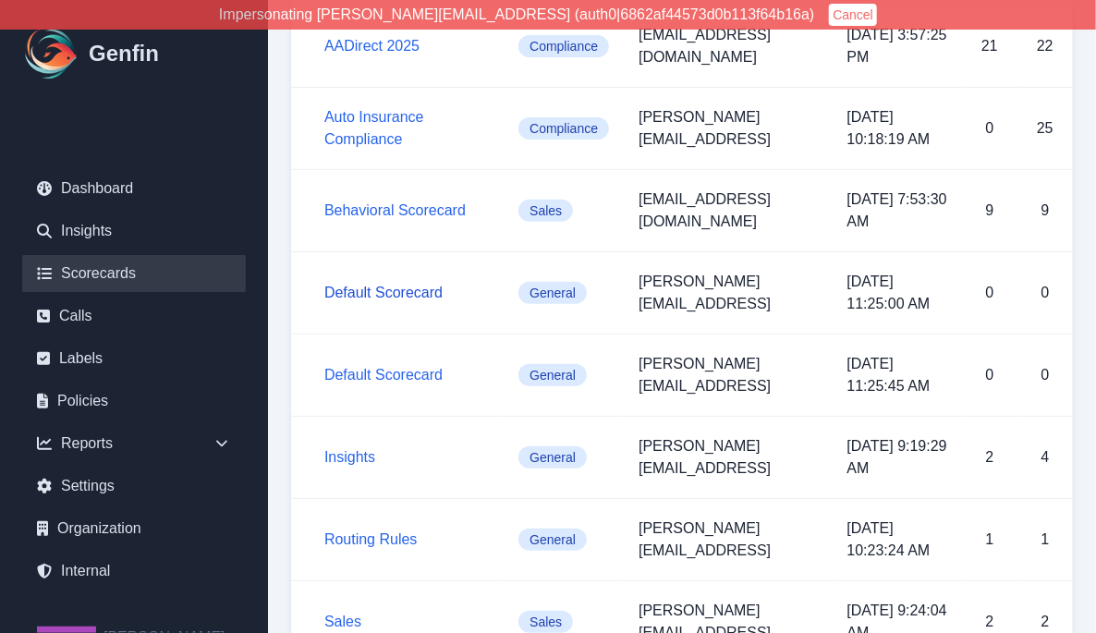
click at [423, 289] on link "Default Scorecard" at bounding box center [383, 293] width 118 height 16
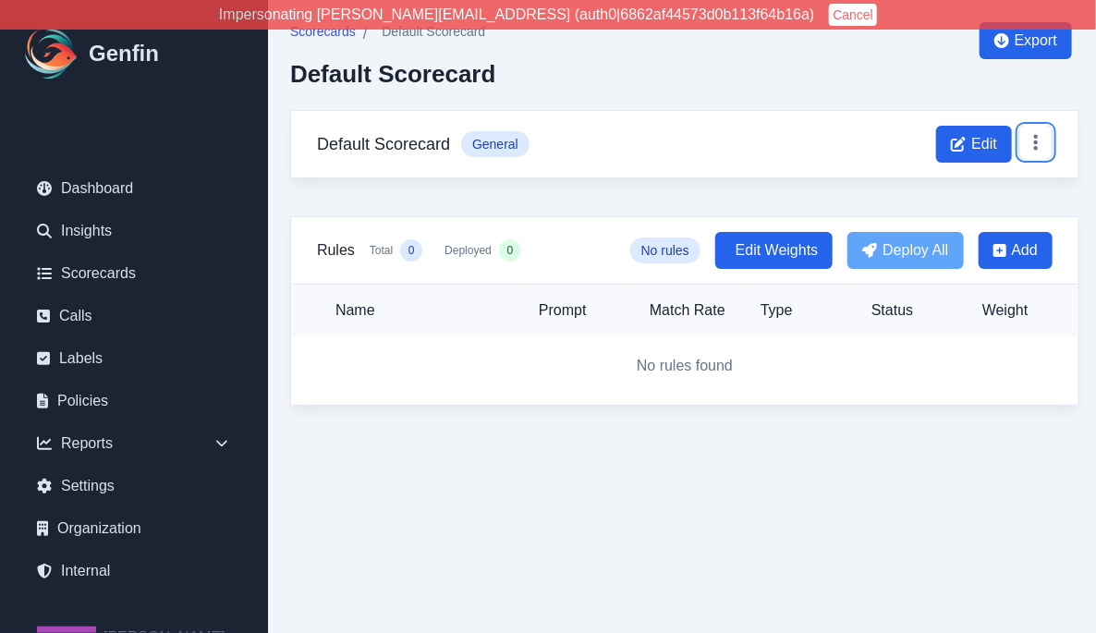
click at [744, 135] on icon at bounding box center [1036, 143] width 4 height 16
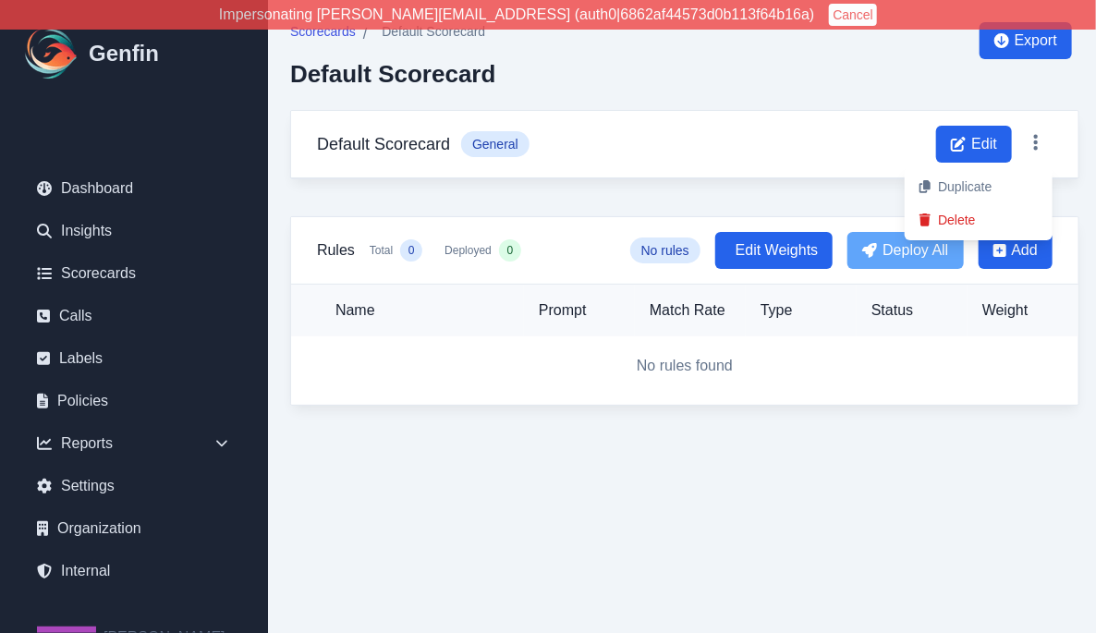
click at [744, 221] on button "Delete" at bounding box center [979, 219] width 148 height 33
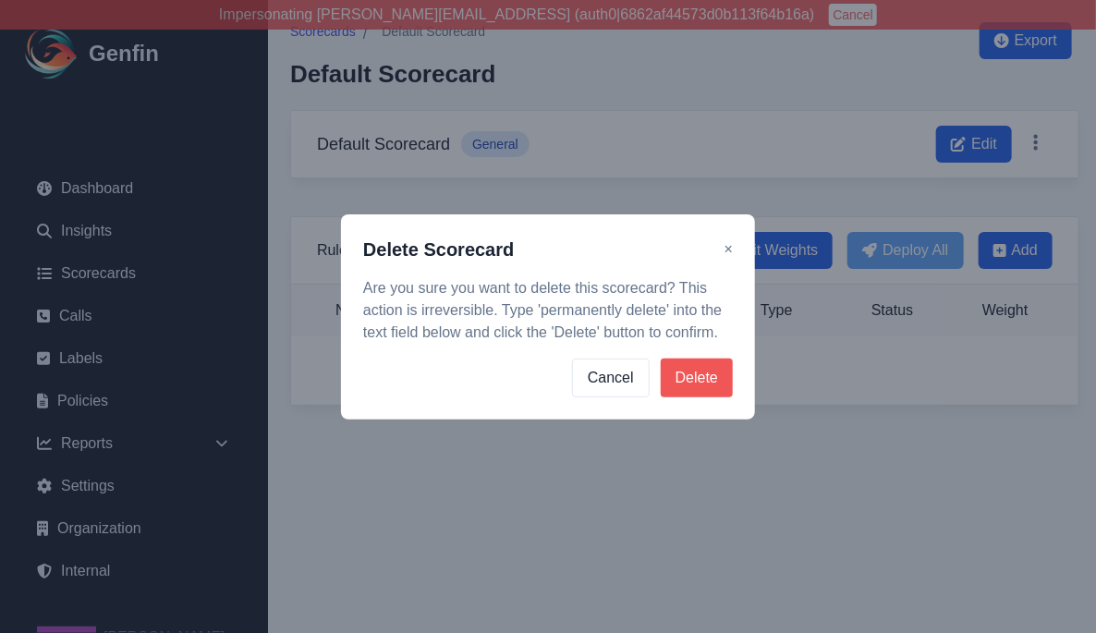
click at [702, 374] on button "Delete" at bounding box center [697, 378] width 72 height 39
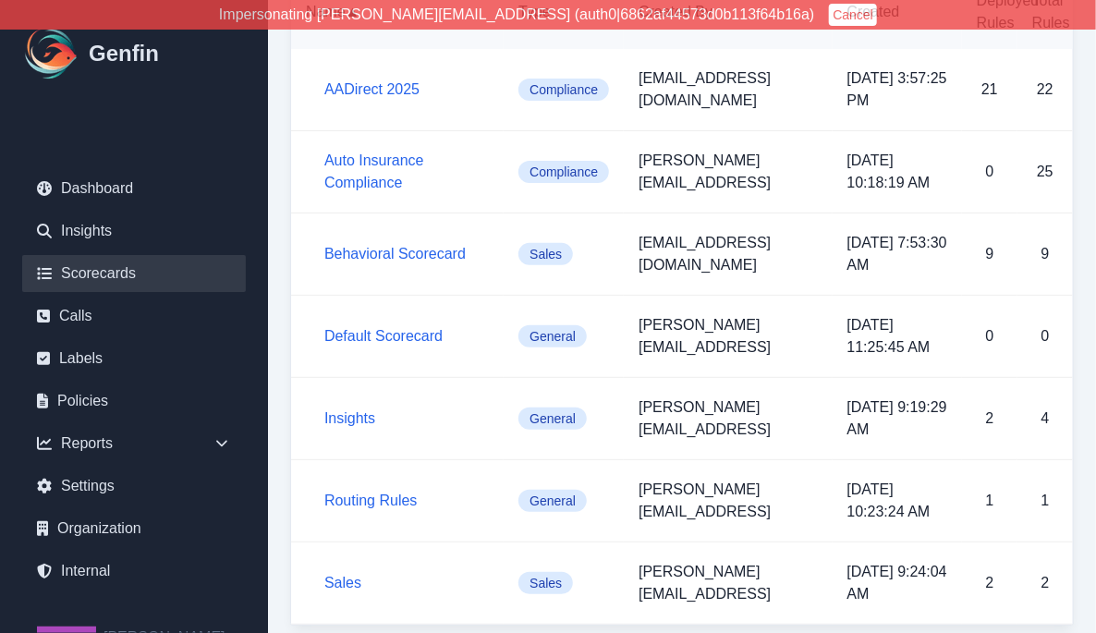
scroll to position [112, 0]
click at [404, 342] on link "Default Scorecard" at bounding box center [383, 337] width 118 height 16
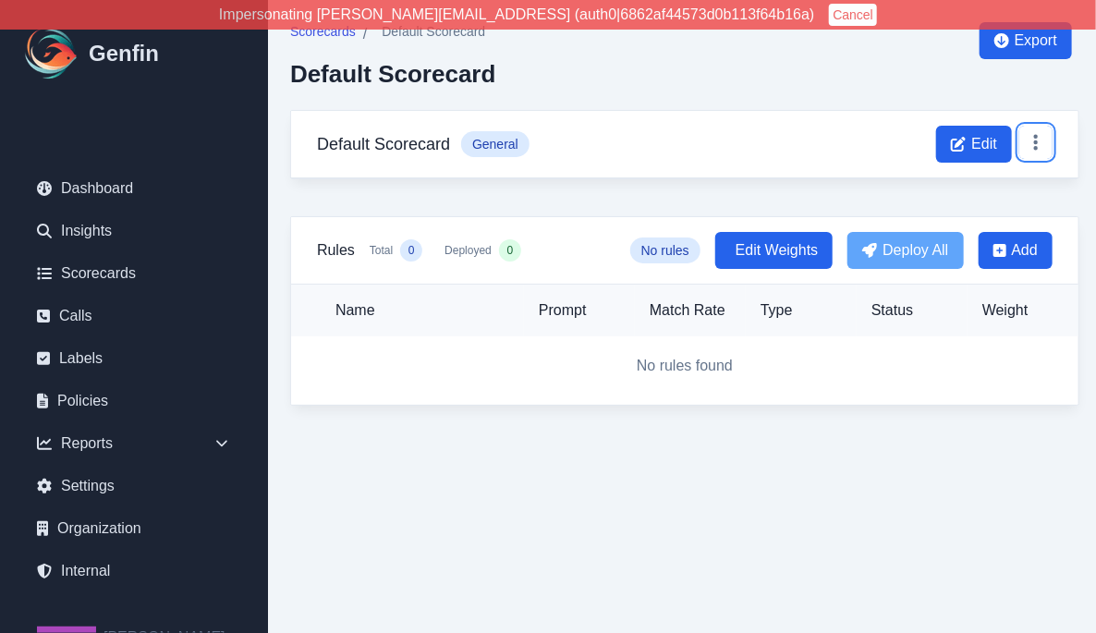
click at [744, 130] on button at bounding box center [1035, 142] width 33 height 33
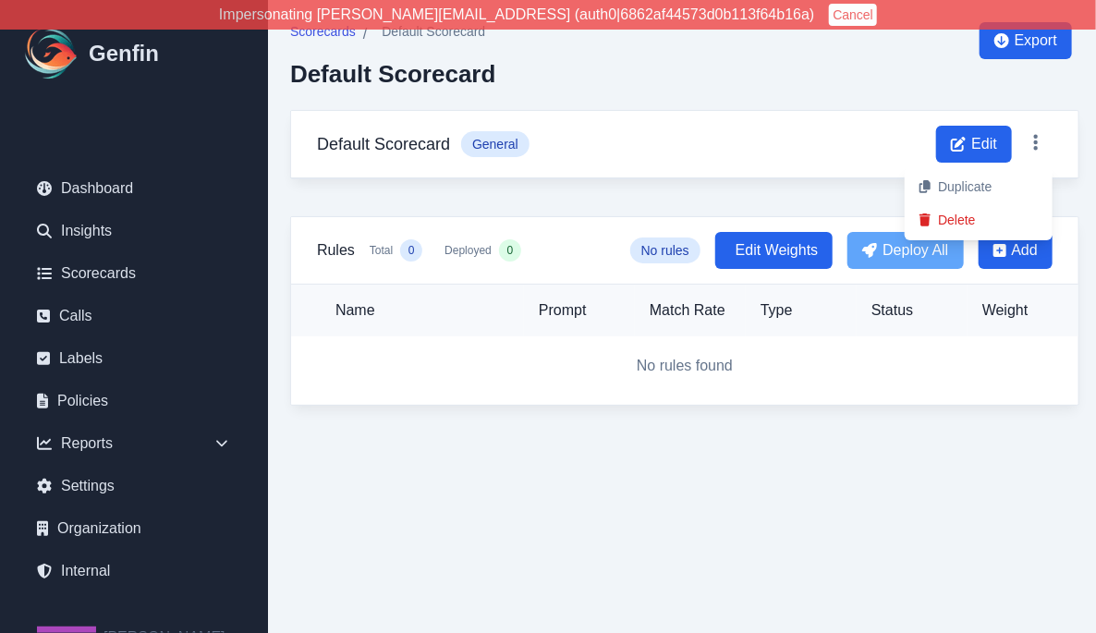
click at [744, 214] on button "Delete" at bounding box center [979, 219] width 148 height 33
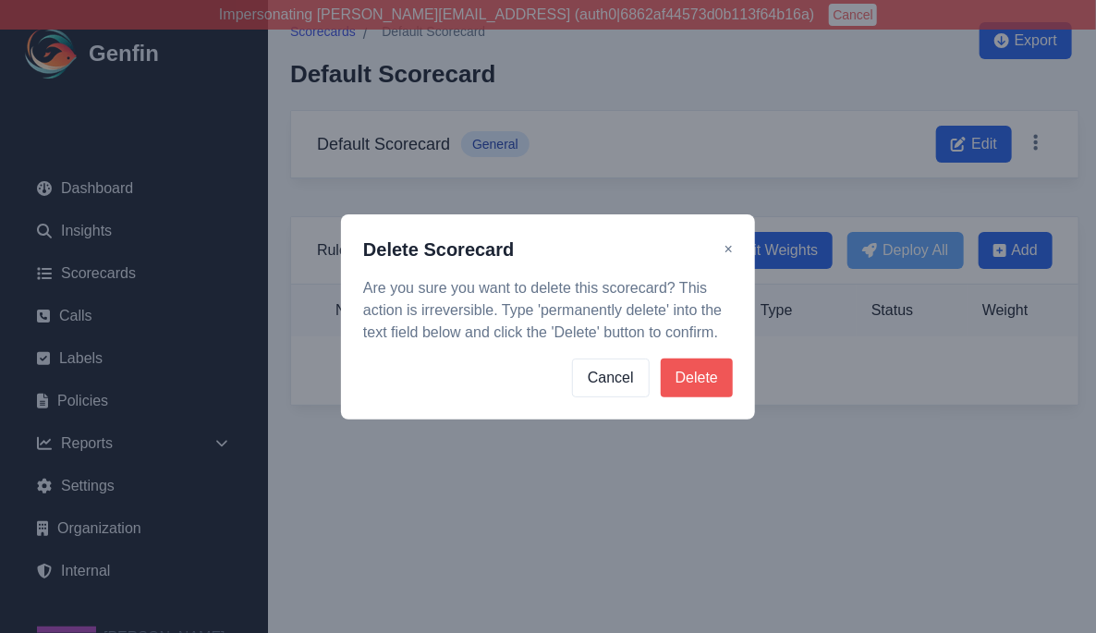
click at [687, 384] on button "Delete" at bounding box center [697, 378] width 72 height 39
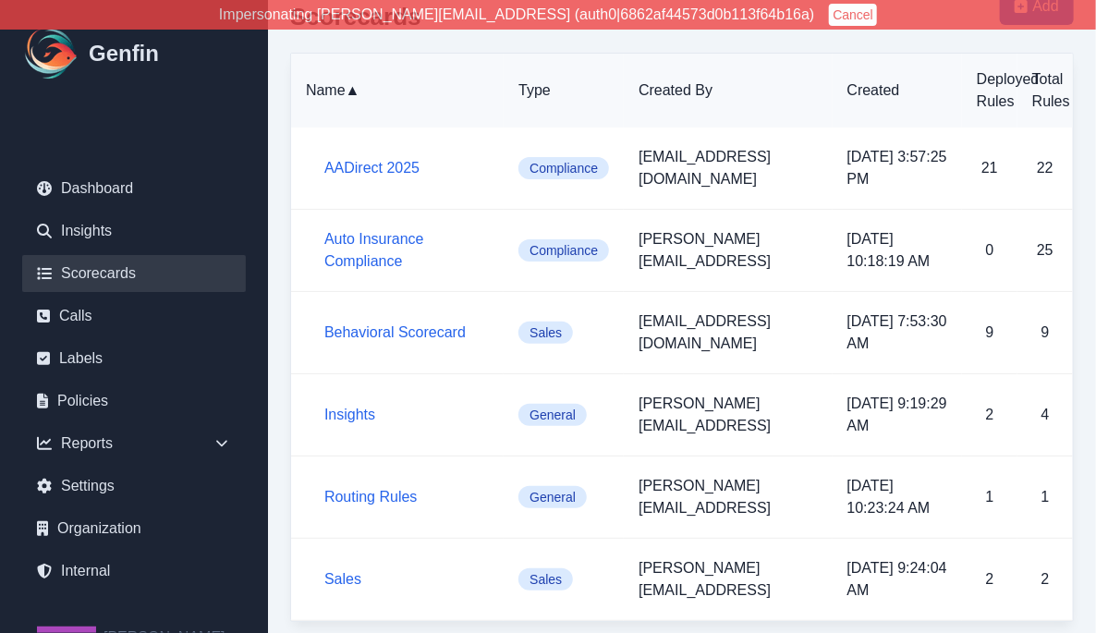
scroll to position [43, 0]
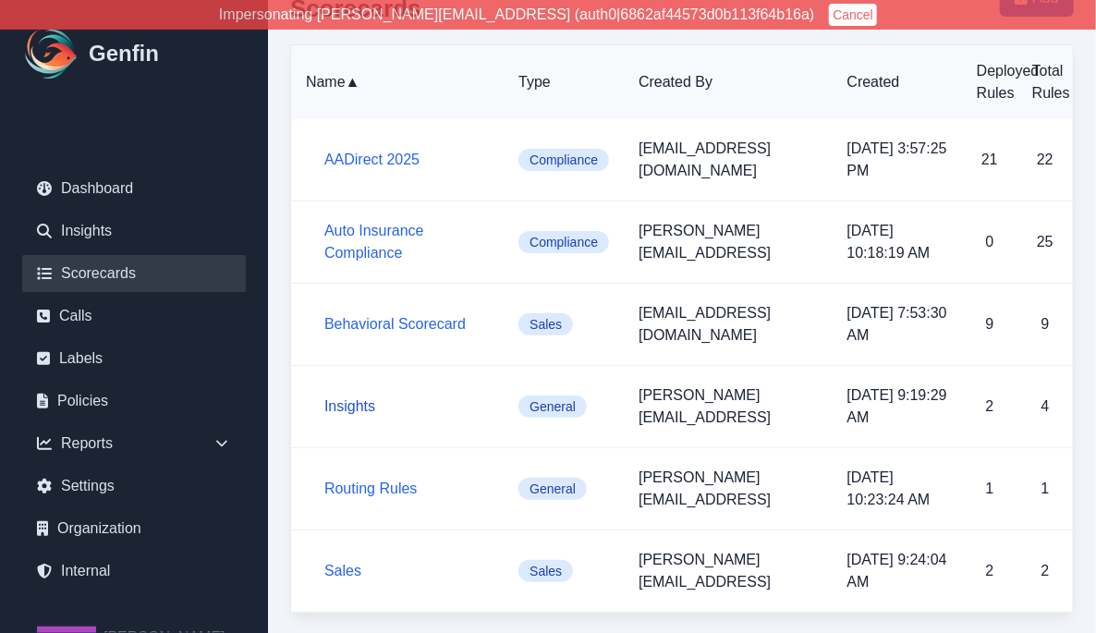
click at [359, 408] on link "Insights" at bounding box center [349, 406] width 51 height 16
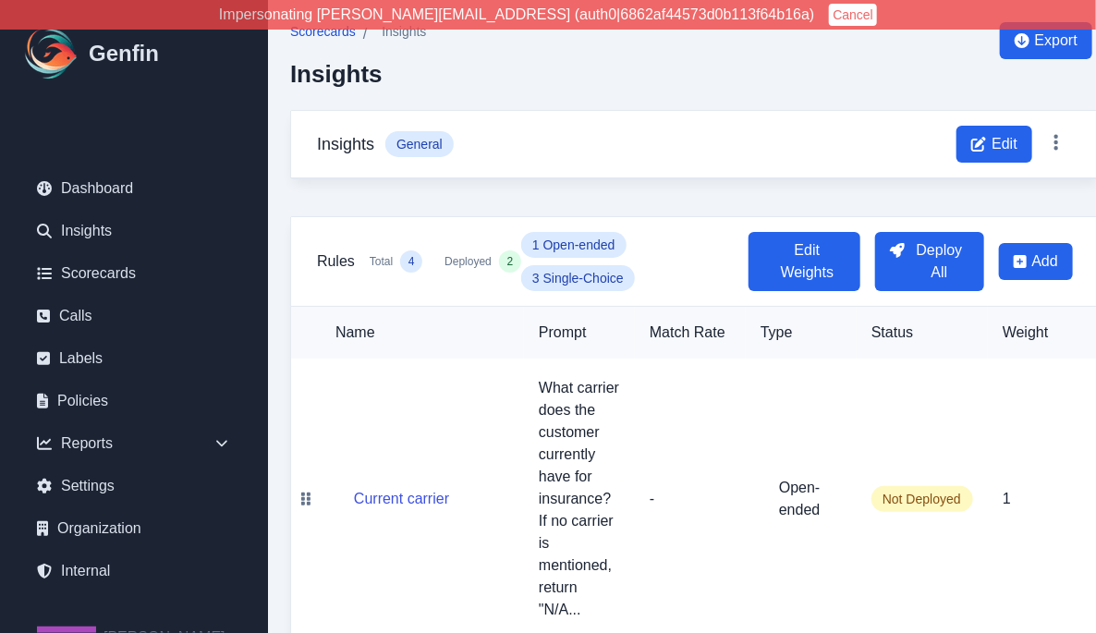
click at [336, 35] on span "Scorecards" at bounding box center [323, 31] width 66 height 18
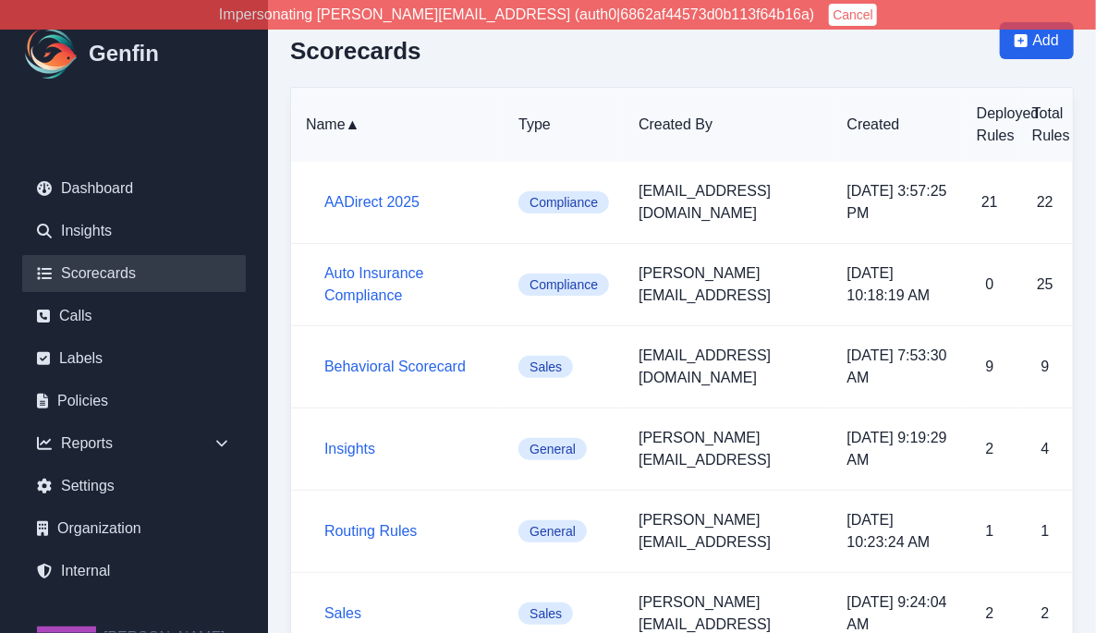
scroll to position [43, 0]
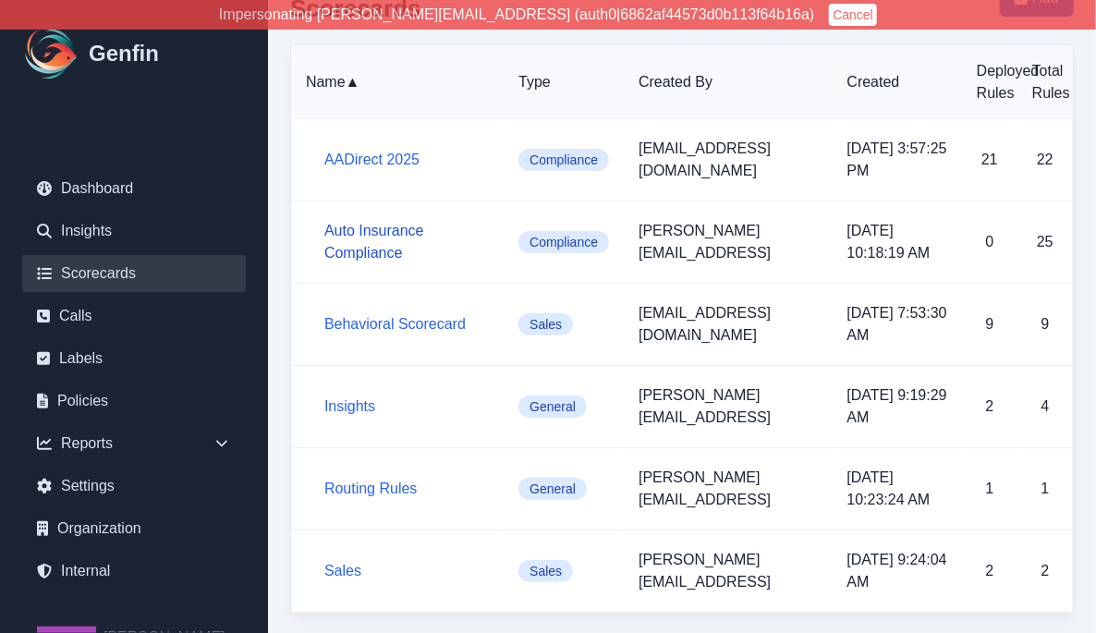
click at [361, 255] on link "Auto Insurance Compliance" at bounding box center [374, 242] width 100 height 38
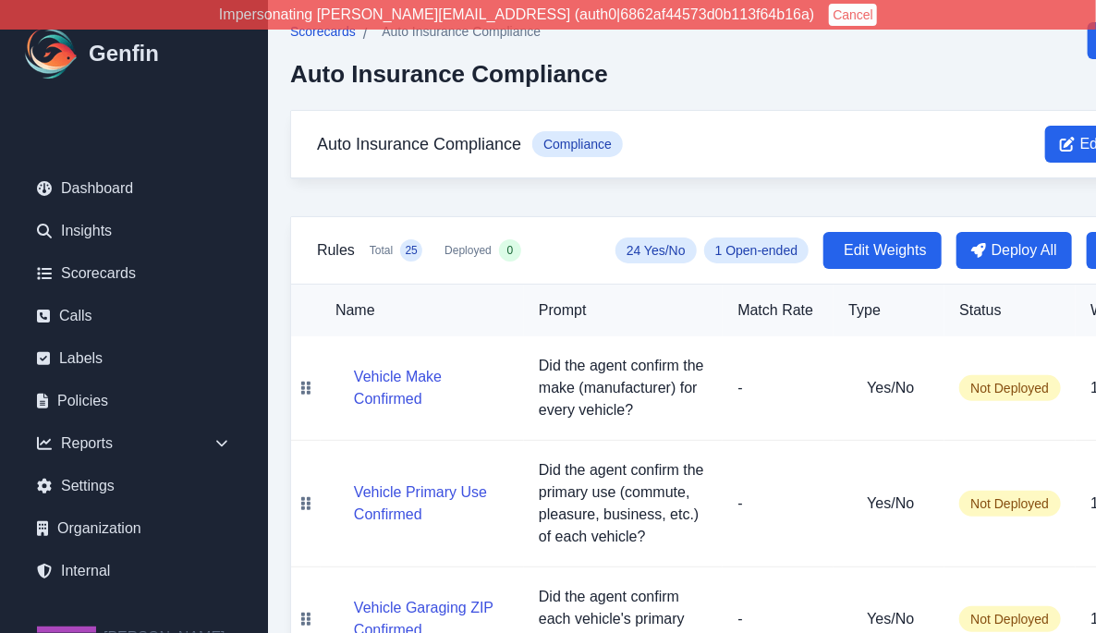
click at [337, 36] on span "Scorecards" at bounding box center [323, 31] width 66 height 18
